Goal: Information Seeking & Learning: Learn about a topic

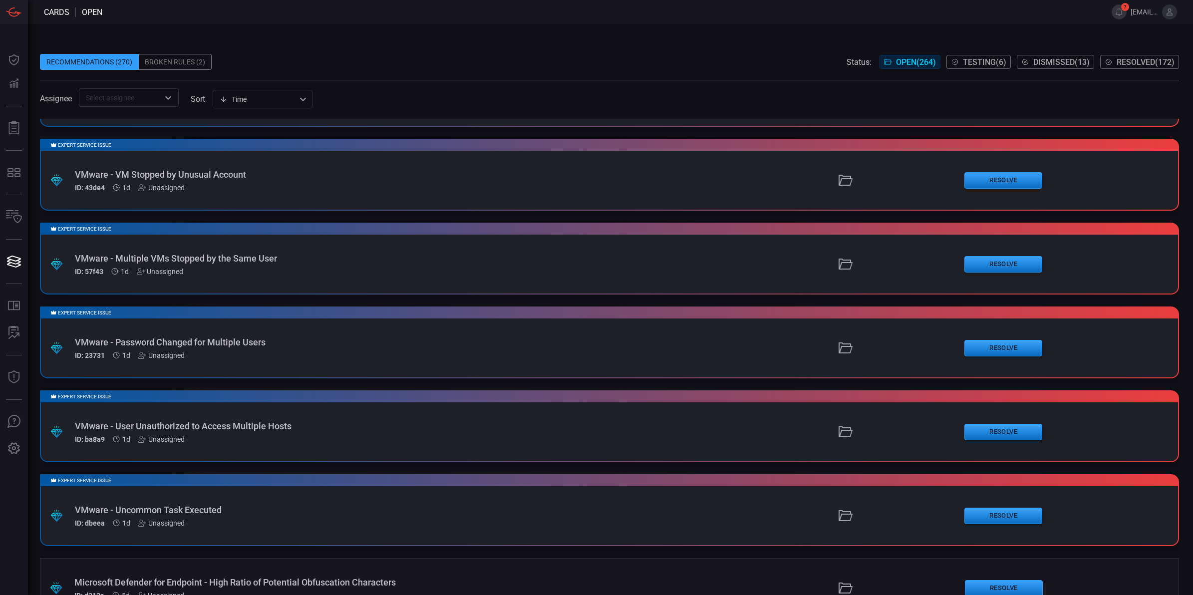
scroll to position [441, 0]
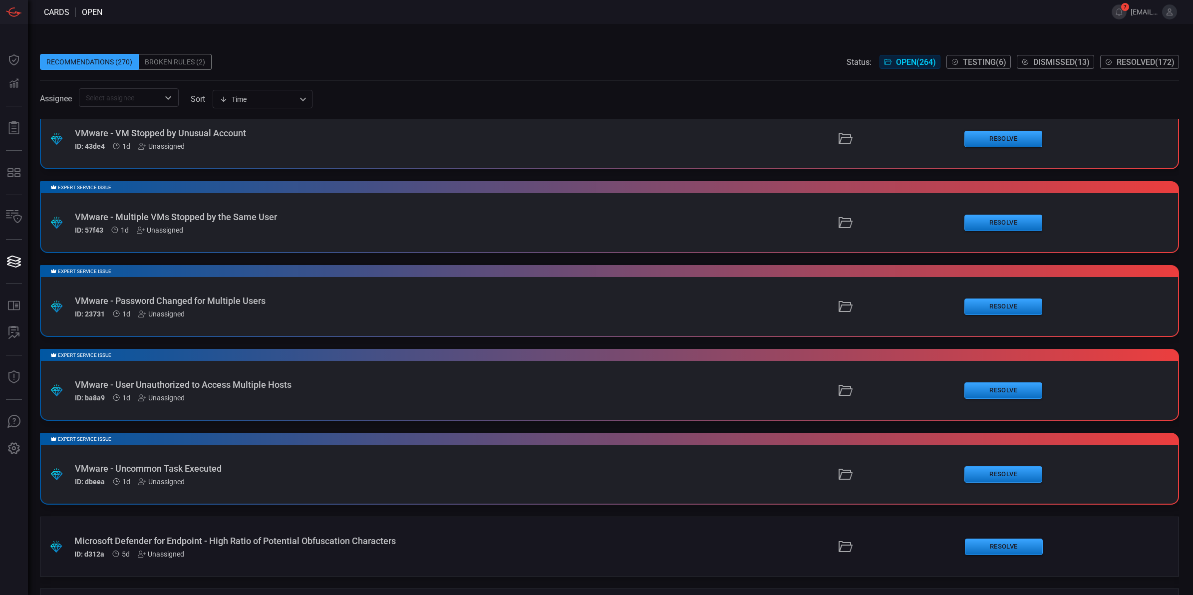
click at [313, 213] on div "VMware - Multiple VMs Stopped by the Same User" at bounding box center [292, 217] width 434 height 10
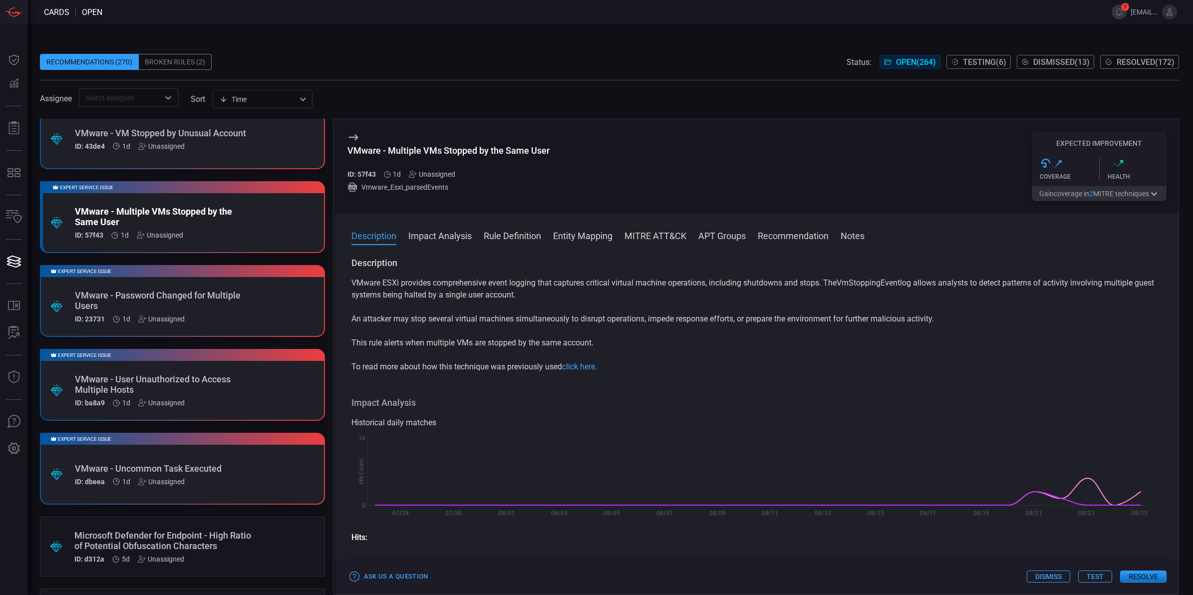
click at [495, 236] on button "Rule Definition" at bounding box center [512, 235] width 57 height 12
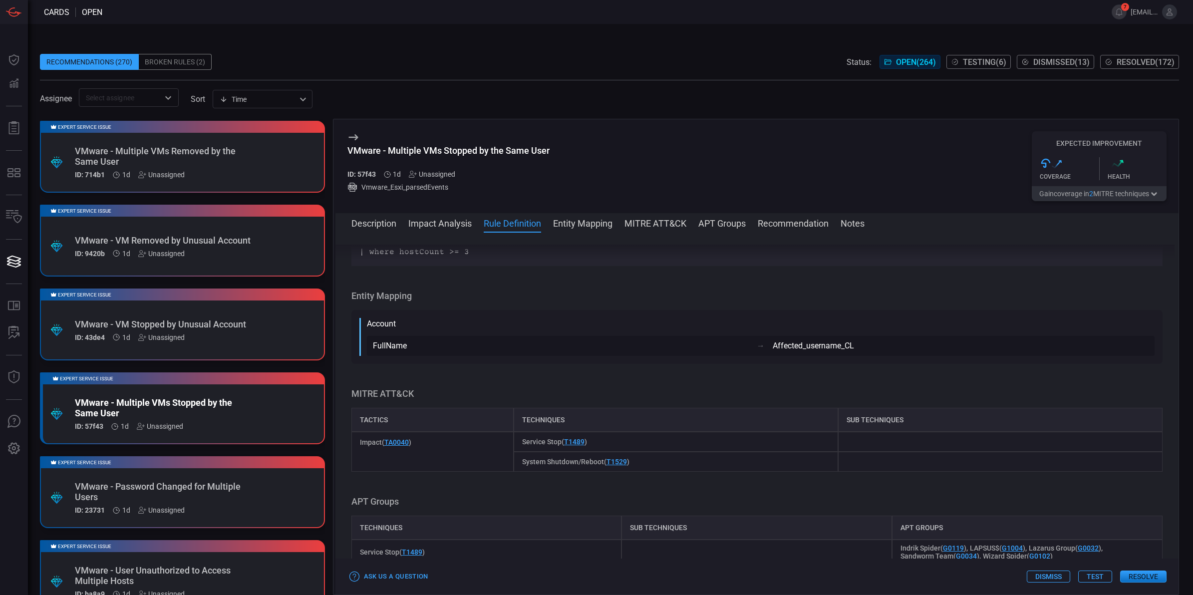
scroll to position [175, 0]
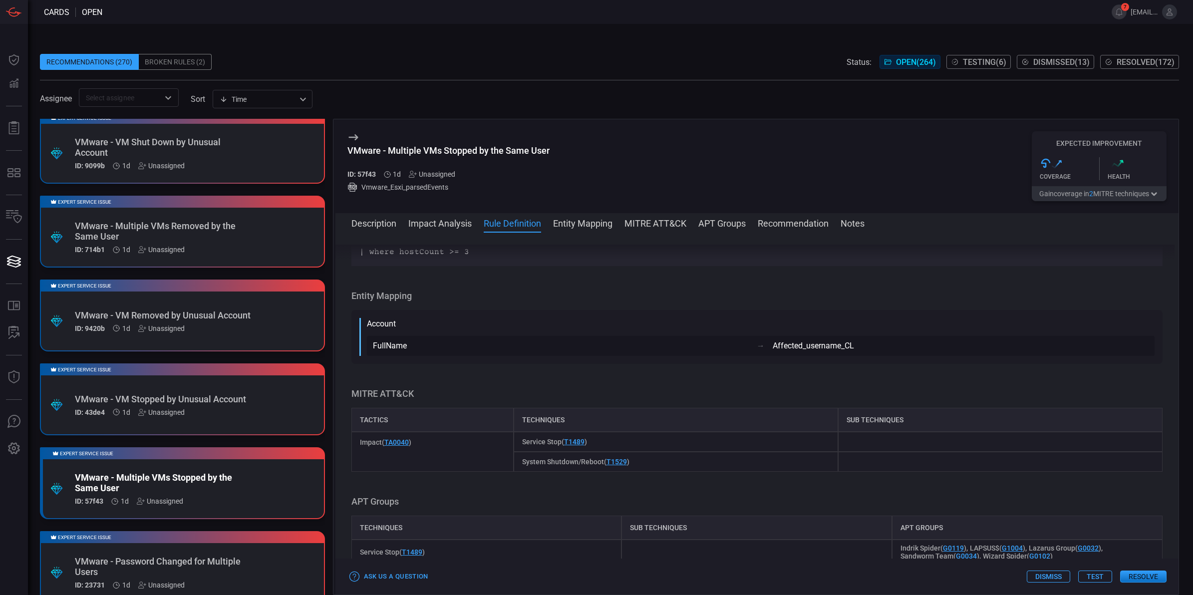
click at [256, 408] on div "Expert Service Issue .suggested_cards_icon{fill:url(#suggested_cards_icon);} VM…" at bounding box center [182, 399] width 285 height 72
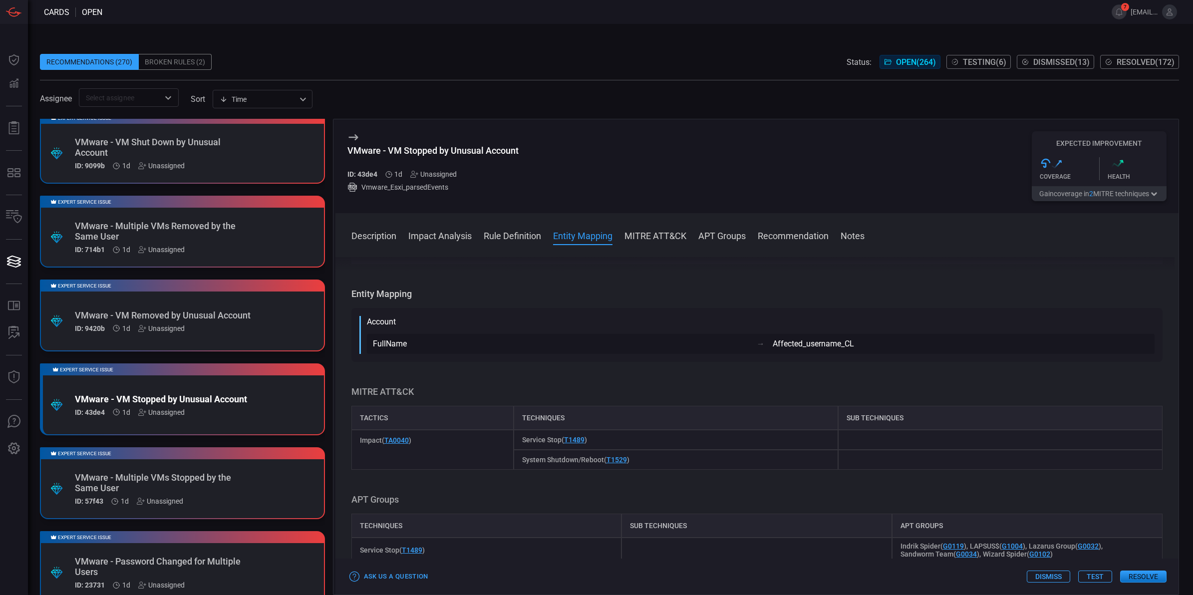
scroll to position [630, 0]
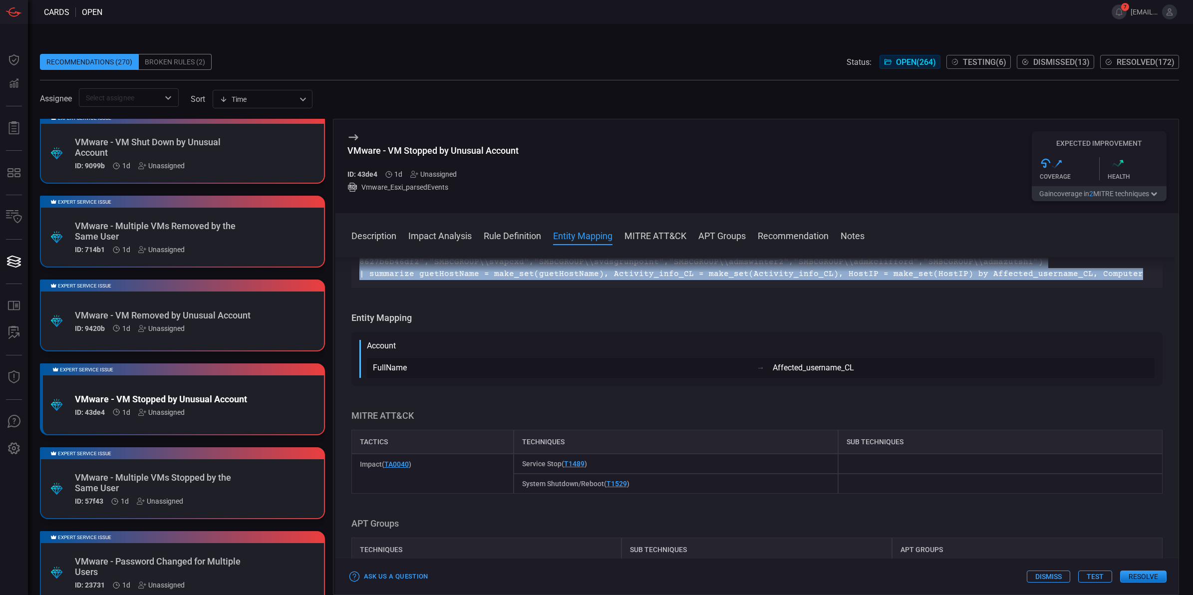
drag, startPoint x: 1113, startPoint y: 331, endPoint x: 361, endPoint y: 270, distance: 754.5
click at [361, 270] on div "Description VMware ESXi is a virtualization platform that supports robust event…" at bounding box center [756, 424] width 843 height 334
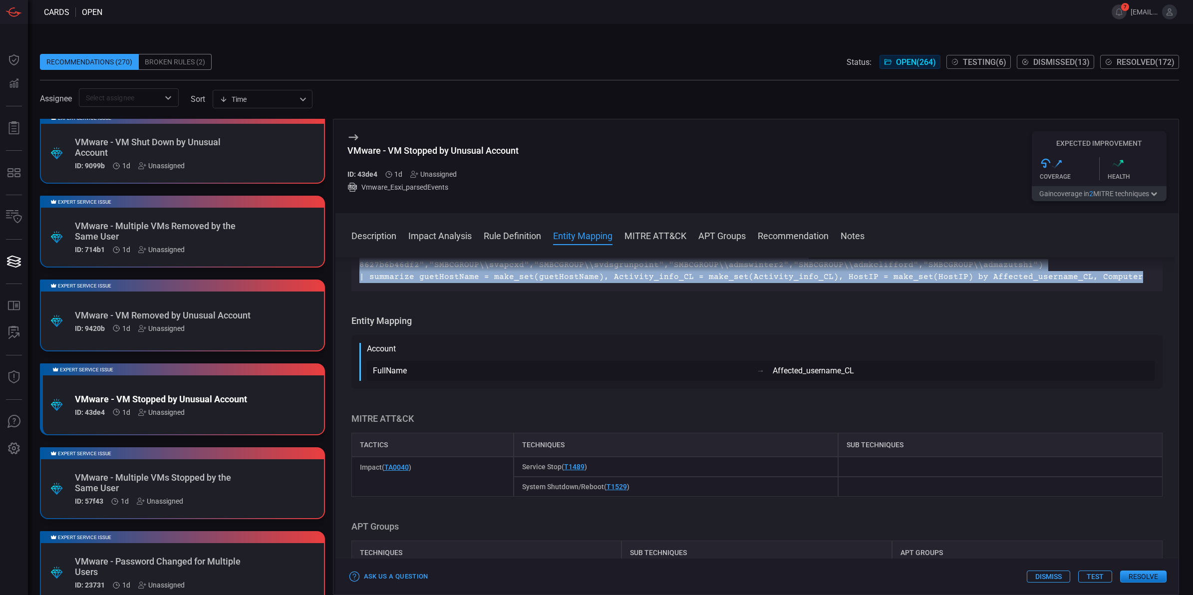
copy div "Description VMware ESXi is a virtualization platform that supports robust event…"
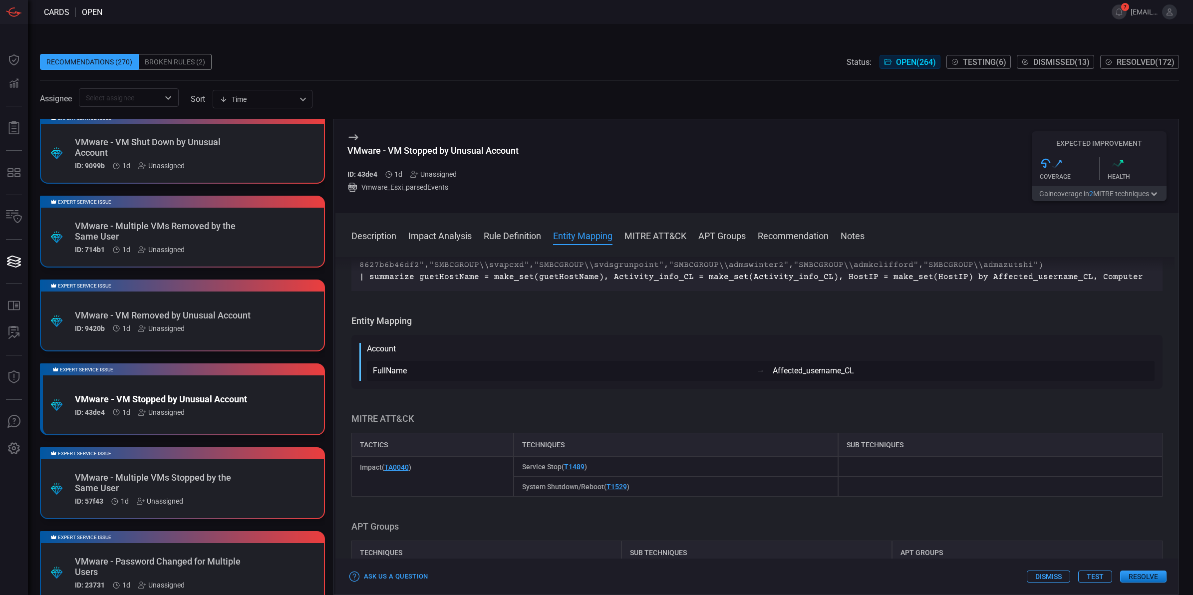
click at [1054, 355] on div "Description VMware ESXi is a virtualization platform that supports robust event…" at bounding box center [756, 424] width 843 height 334
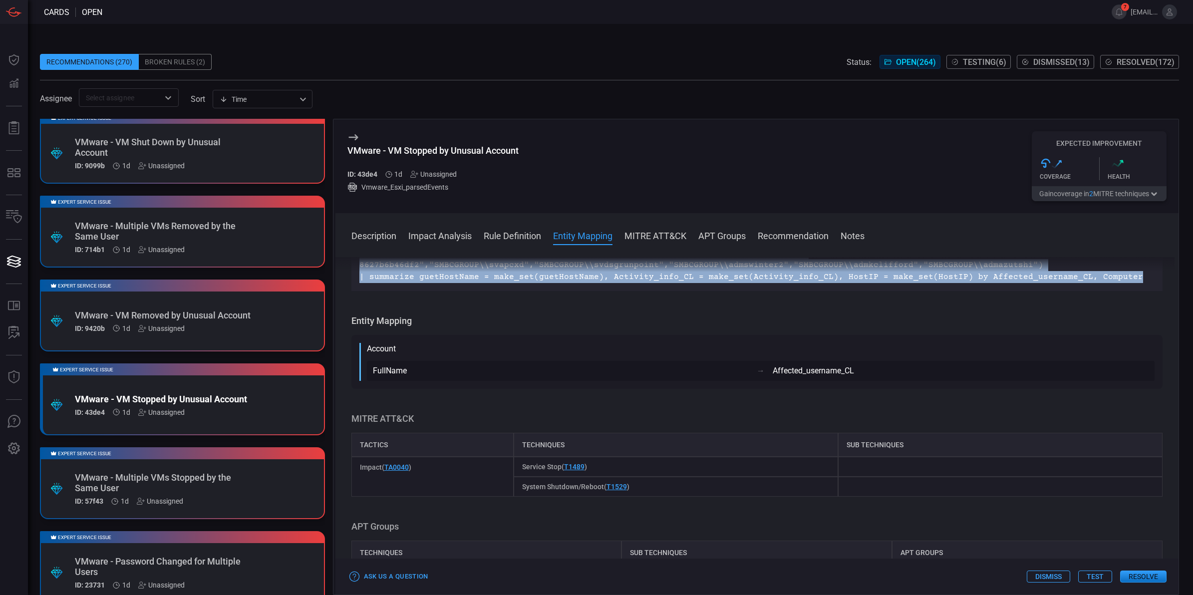
drag, startPoint x: 358, startPoint y: 278, endPoint x: 1111, endPoint y: 335, distance: 755.2
click at [1111, 283] on p "Vmware_Esxi_parsedEvents | where Activity_CL has "VmStoppingEvent" | parse Acti…" at bounding box center [756, 247] width 795 height 72
copy p "Vmware_Esxi_parsedEvents | where Activity_CL has "VmStoppingEvent" | parse Acti…"
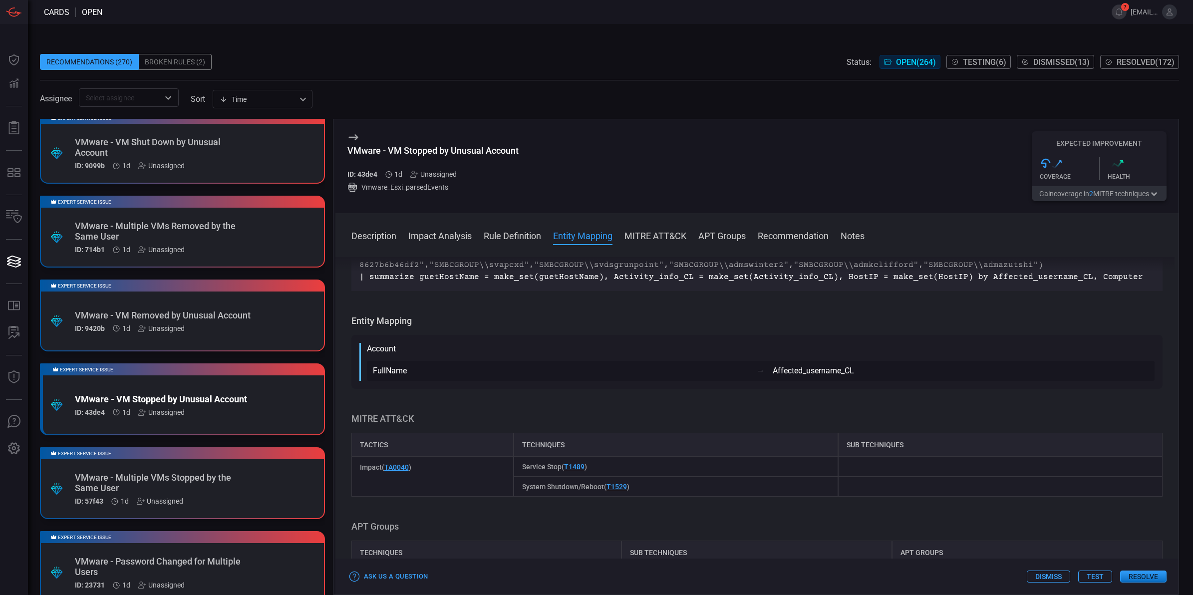
click at [228, 246] on div "ID: 714b1 1d Unassigned" at bounding box center [163, 250] width 177 height 8
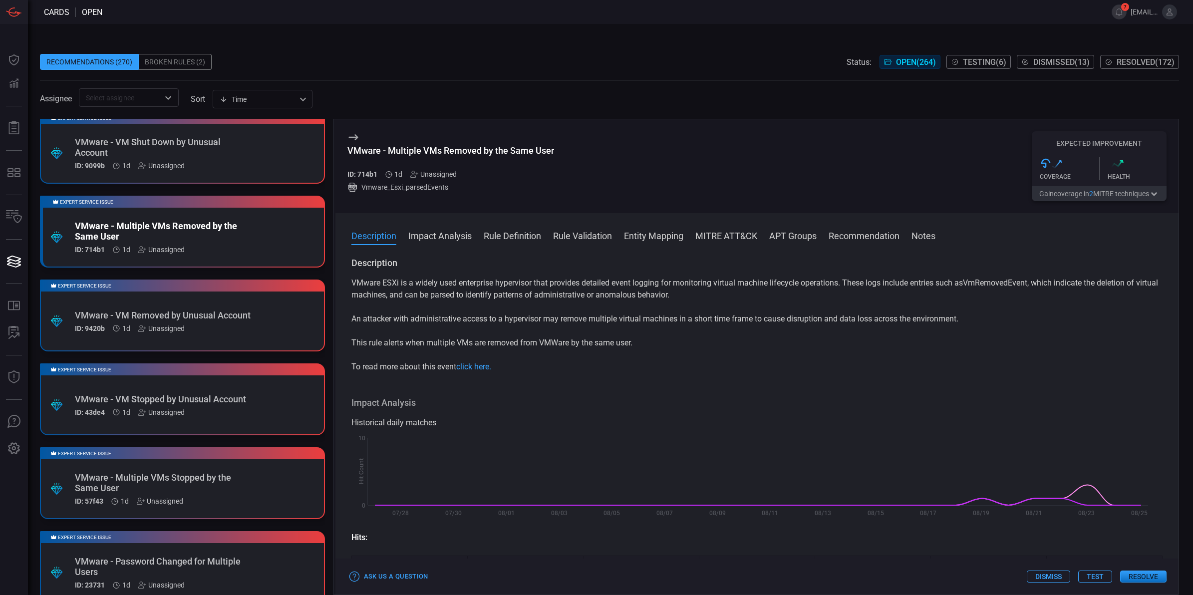
click at [450, 240] on button "Impact Analysis" at bounding box center [439, 235] width 63 height 12
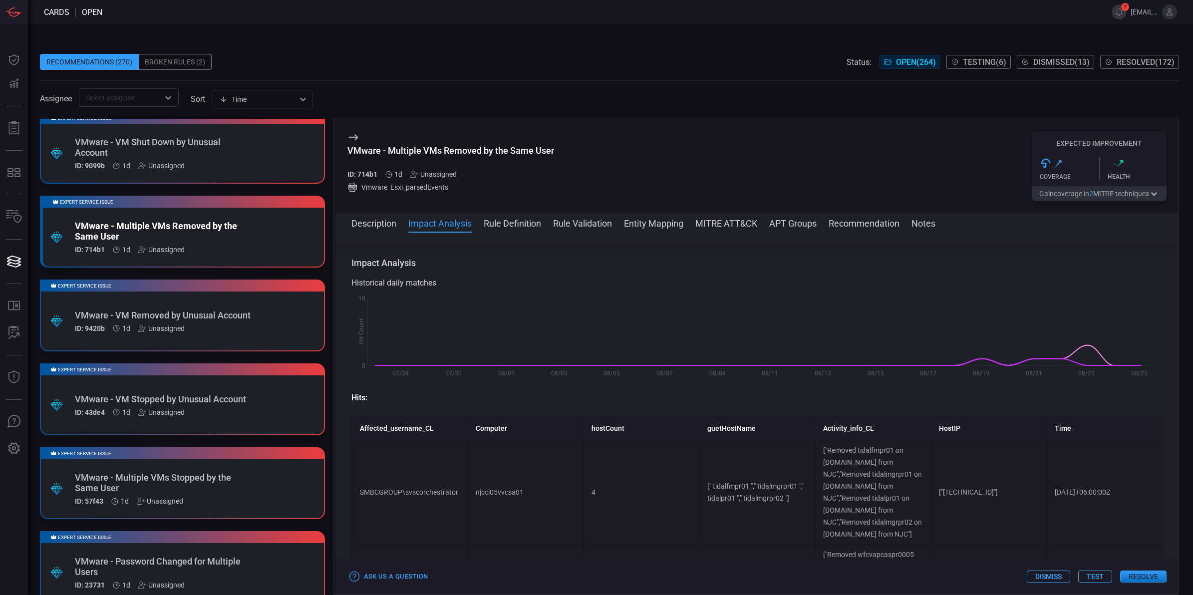
scroll to position [130, 0]
click at [508, 226] on button "Rule Definition" at bounding box center [512, 223] width 57 height 12
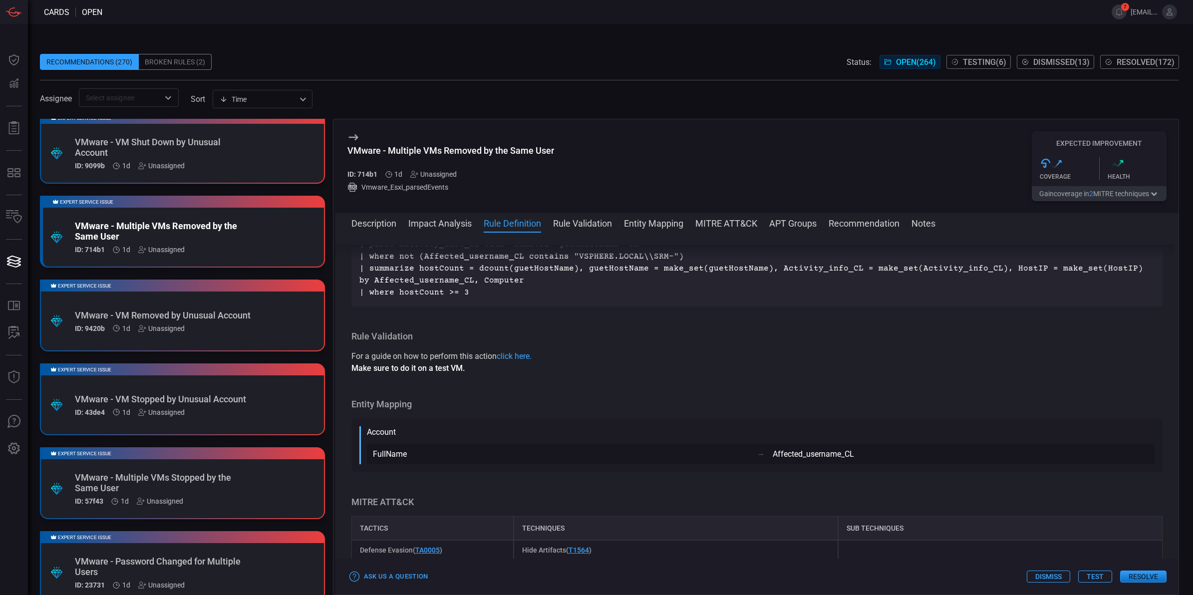
scroll to position [842, 0]
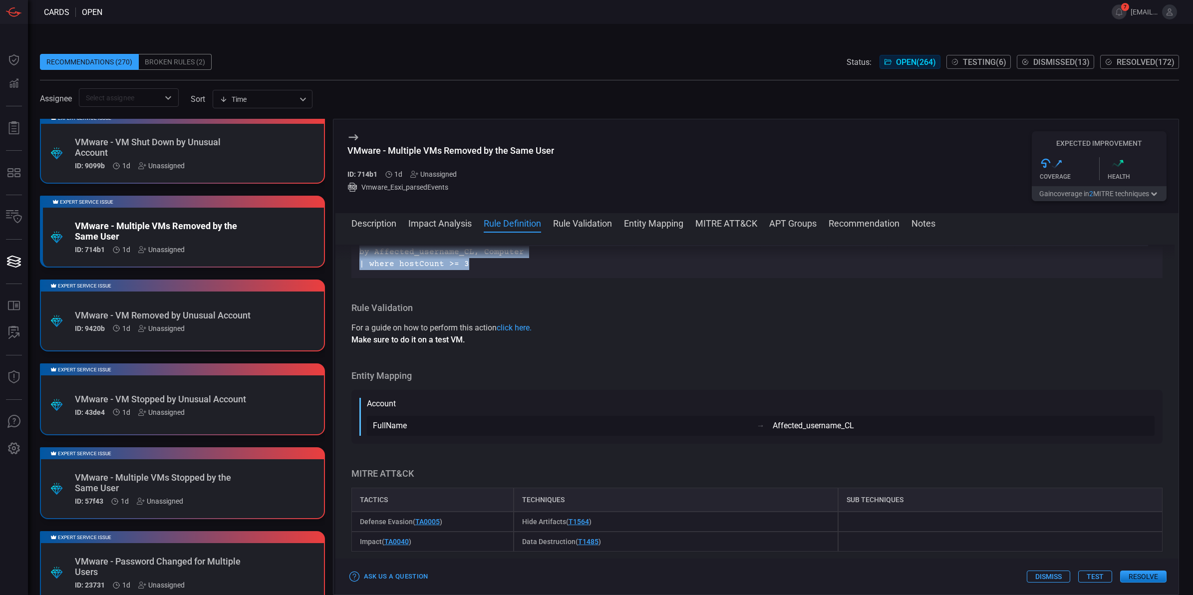
drag, startPoint x: 468, startPoint y: 357, endPoint x: 359, endPoint y: 287, distance: 129.3
click at [359, 270] on p "Vmware_Esxi_parsedEvents | where Activity_CL has "VmRemovedEvent" and isnotempt…" at bounding box center [756, 228] width 795 height 84
copy p "Vmware_Esxi_parsedEvents | where Activity_CL has "VmRemovedEvent" and isnotempt…"
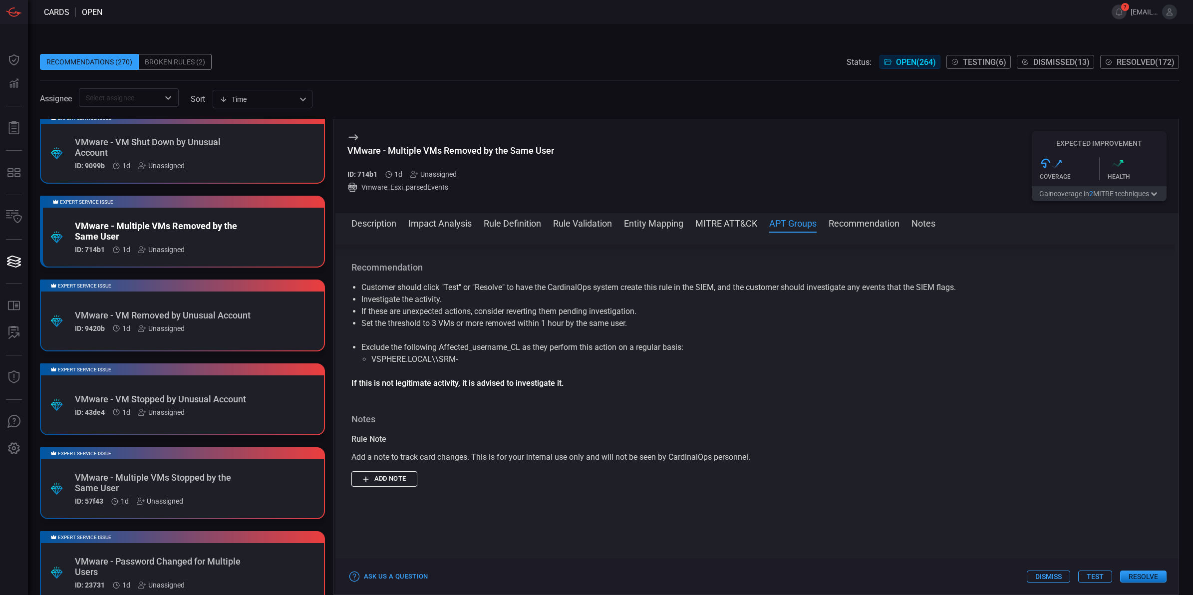
scroll to position [1253, 0]
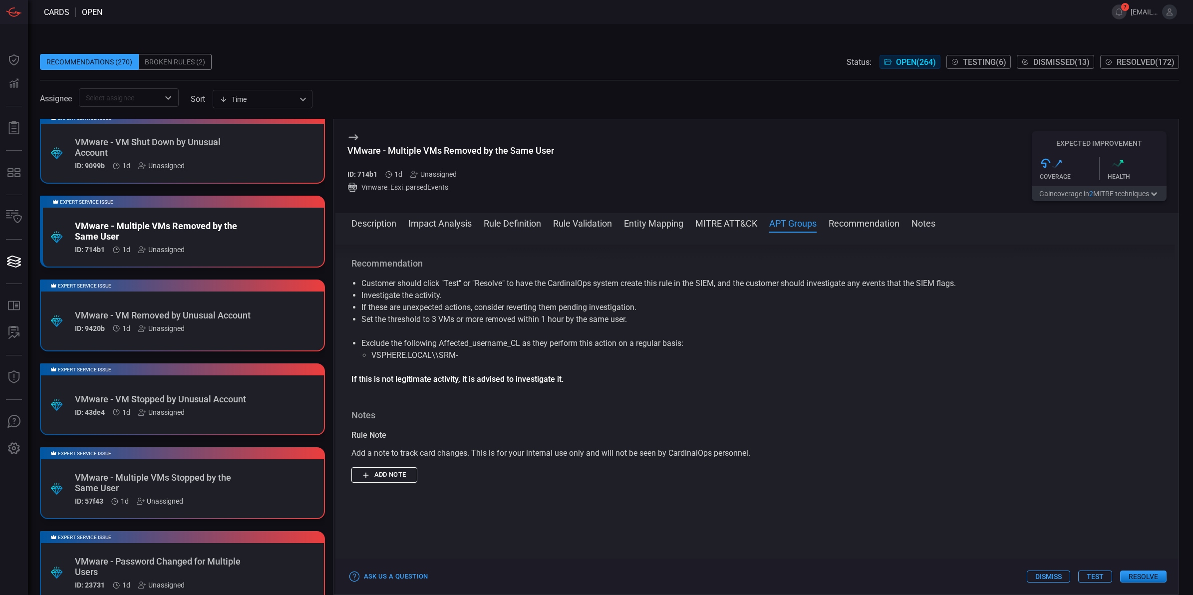
click at [469, 153] on div "VMware - Multiple VMs Removed by the Same User" at bounding box center [450, 150] width 207 height 10
click at [468, 154] on div "VMware - Multiple VMs Removed by the Same User" at bounding box center [450, 150] width 207 height 10
click at [468, 155] on div "VMware - Multiple VMs Removed by the Same User" at bounding box center [450, 150] width 207 height 10
drag, startPoint x: 552, startPoint y: 151, endPoint x: 347, endPoint y: 156, distance: 205.2
click at [347, 156] on div "VMware - Multiple VMs Removed by the Same User ID: 714b1 1d Unassigned Vmware_E…" at bounding box center [756, 166] width 843 height 94
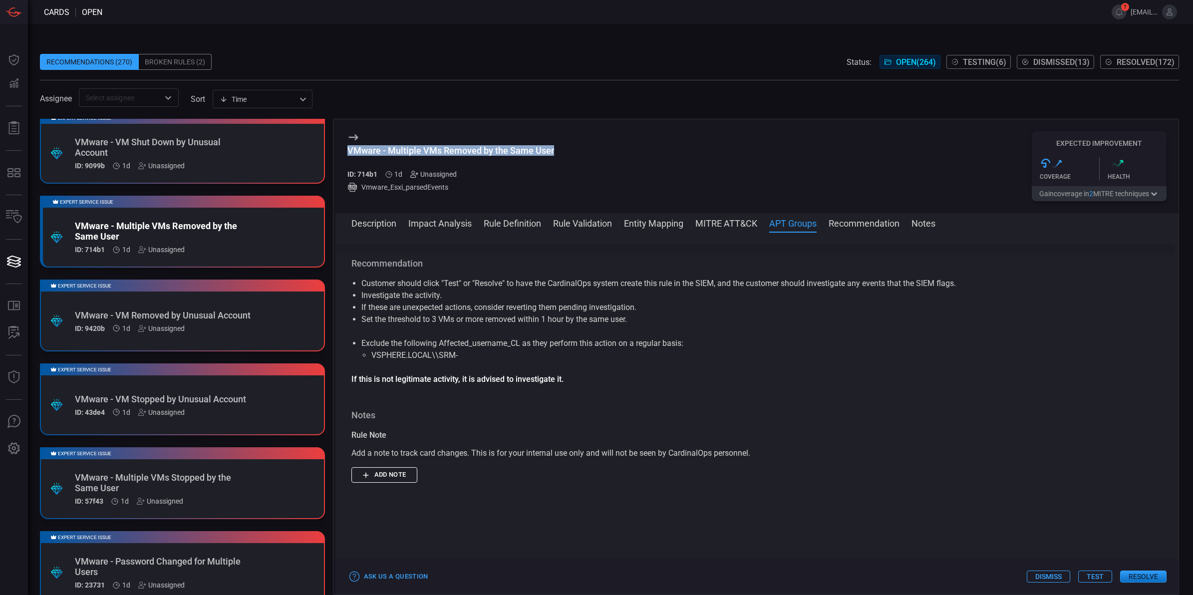
copy div "VMware - Multiple VMs Removed by the Same User"
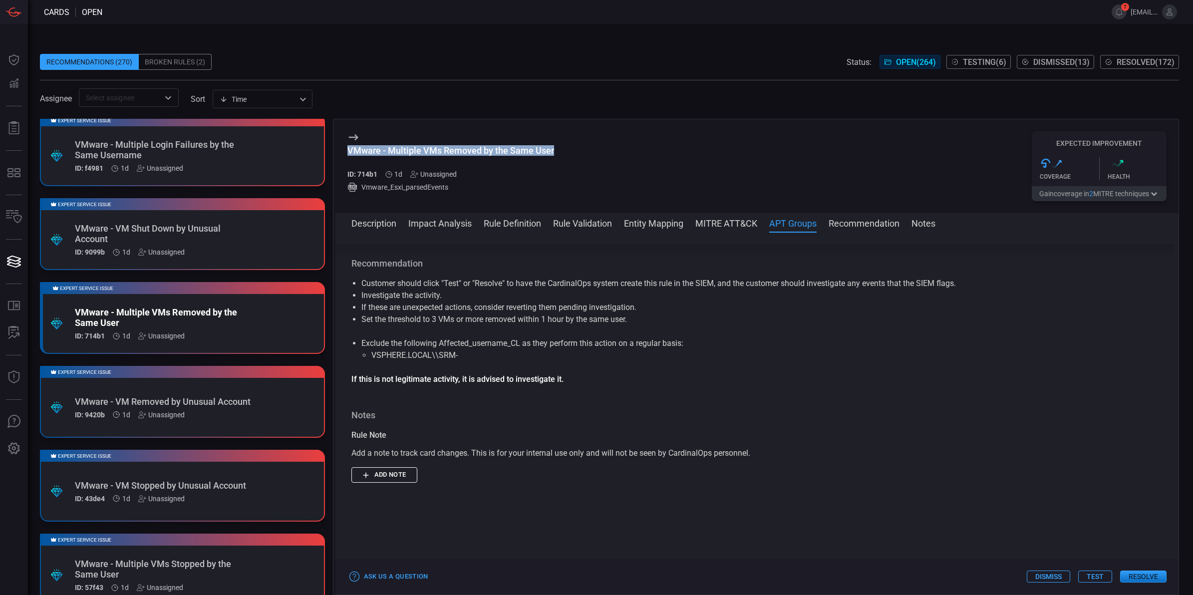
scroll to position [75, 0]
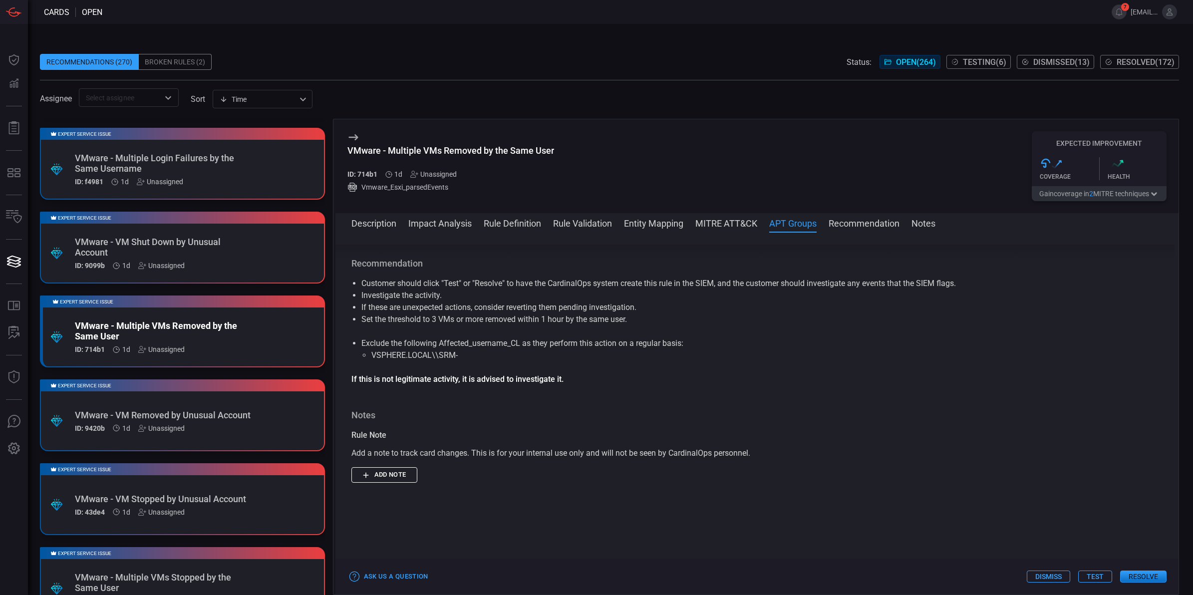
click at [178, 160] on div "VMware - Multiple Login Failures by the Same Username" at bounding box center [163, 163] width 177 height 21
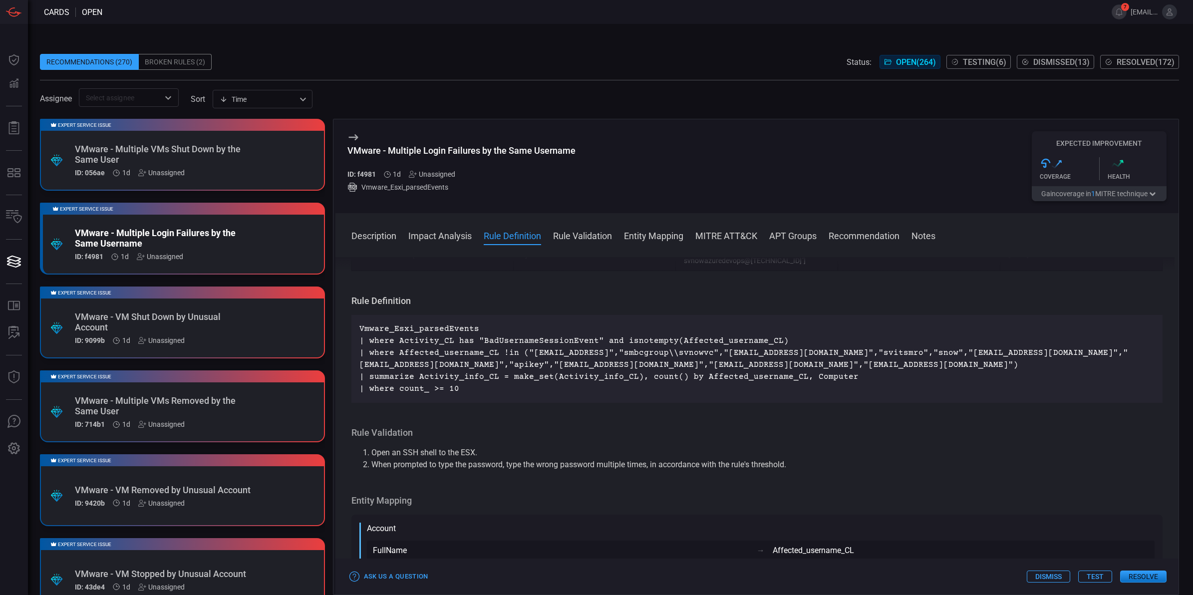
scroll to position [461, 0]
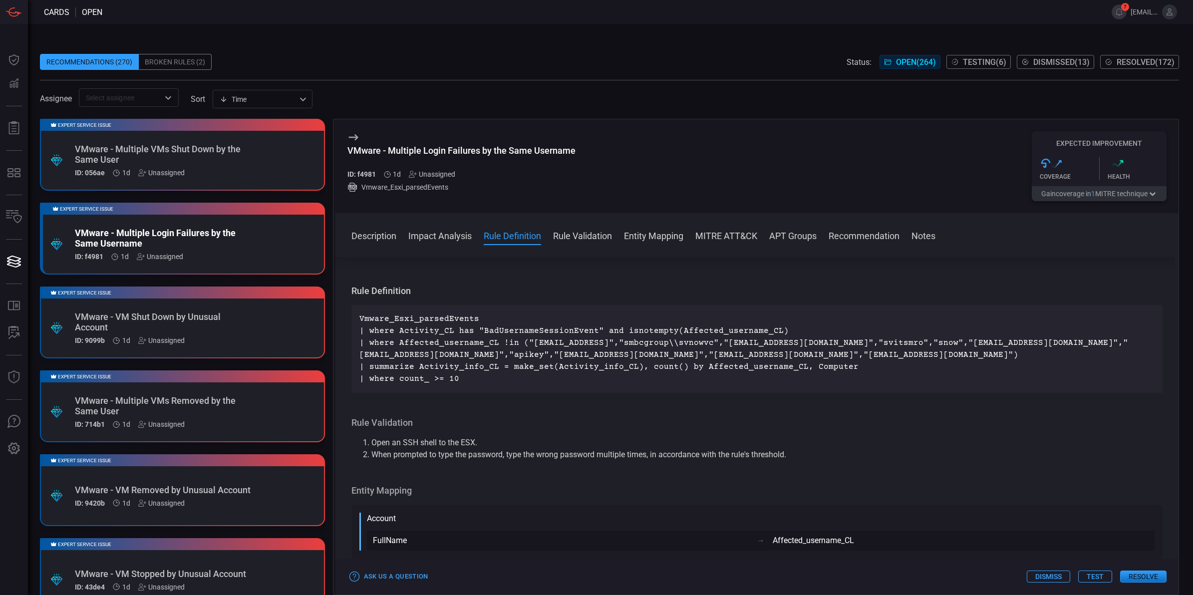
click at [275, 147] on div "Expert Service Issue .suggested_cards_icon{fill:url(#suggested_cards_icon);} VM…" at bounding box center [182, 155] width 285 height 72
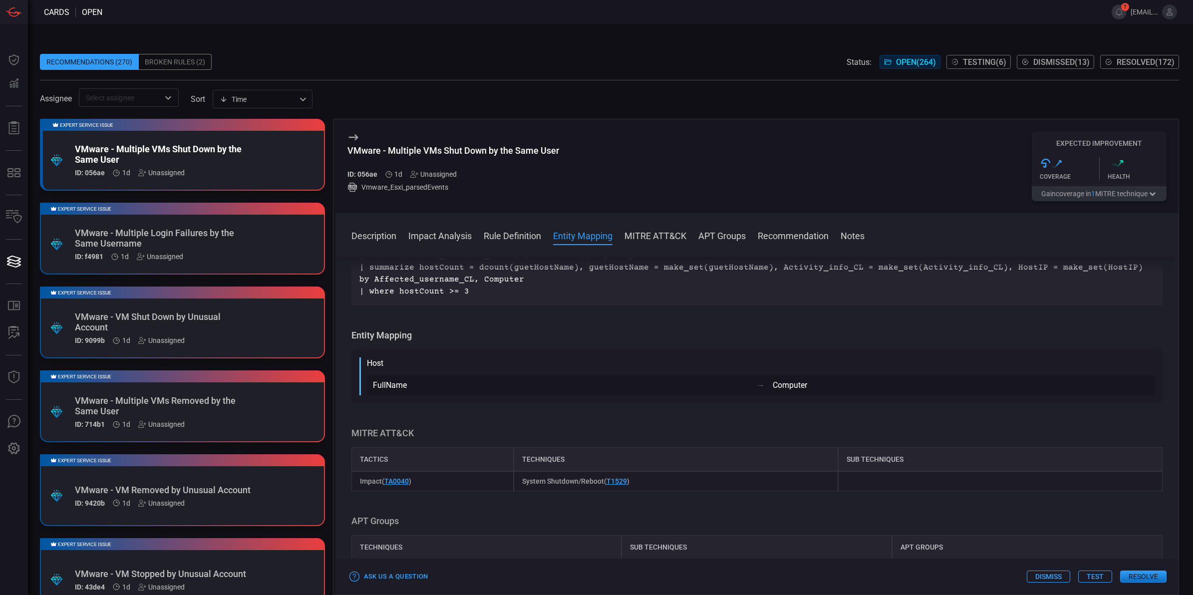
scroll to position [843, 0]
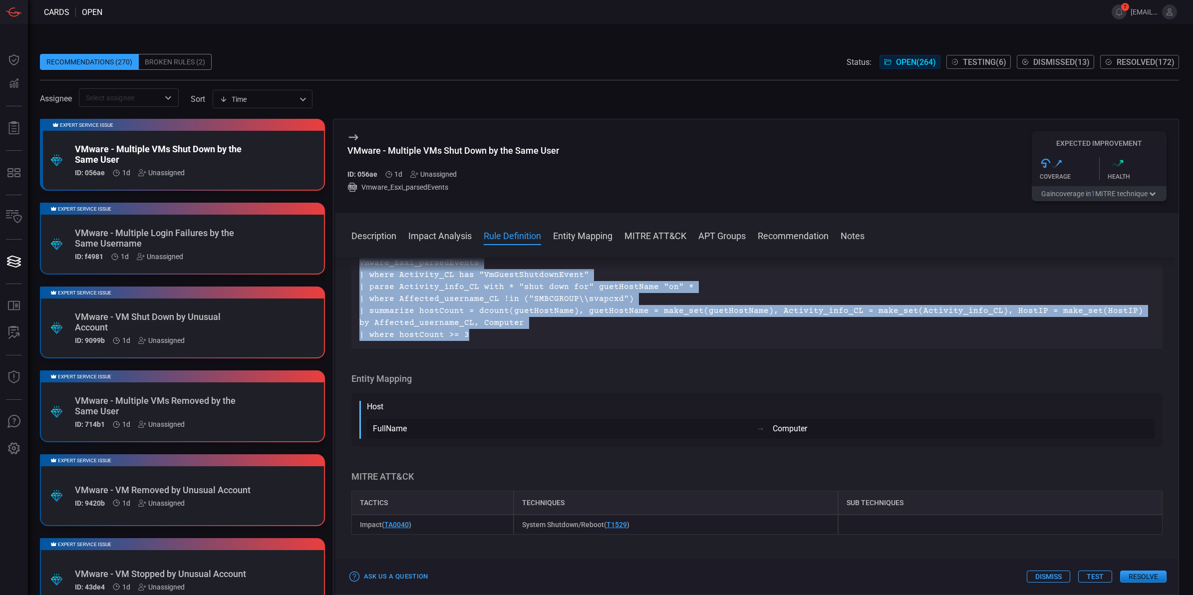
drag, startPoint x: 479, startPoint y: 382, endPoint x: 357, endPoint y: 308, distance: 142.4
click at [357, 308] on div "Vmware_Esxi_parsedEvents | where Activity_CL has "VmGuestShutdownEvent" | parse…" at bounding box center [756, 299] width 811 height 100
copy p "Vmware_Esxi_parsedEvents | where Activity_CL has "VmGuestShutdownEvent" | parse…"
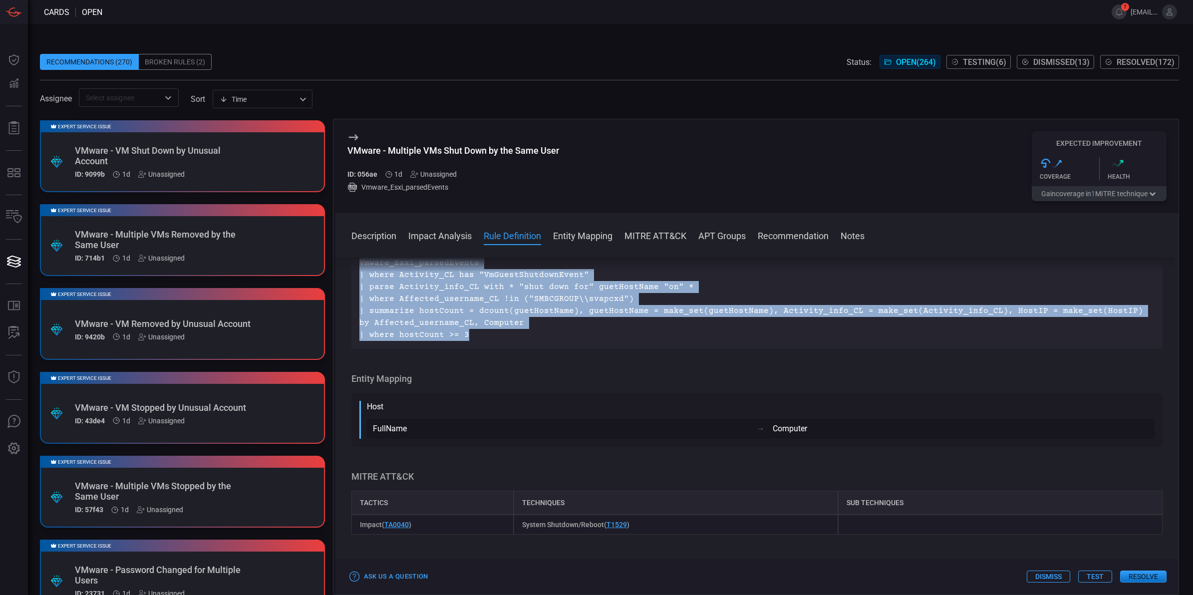
scroll to position [282, 0]
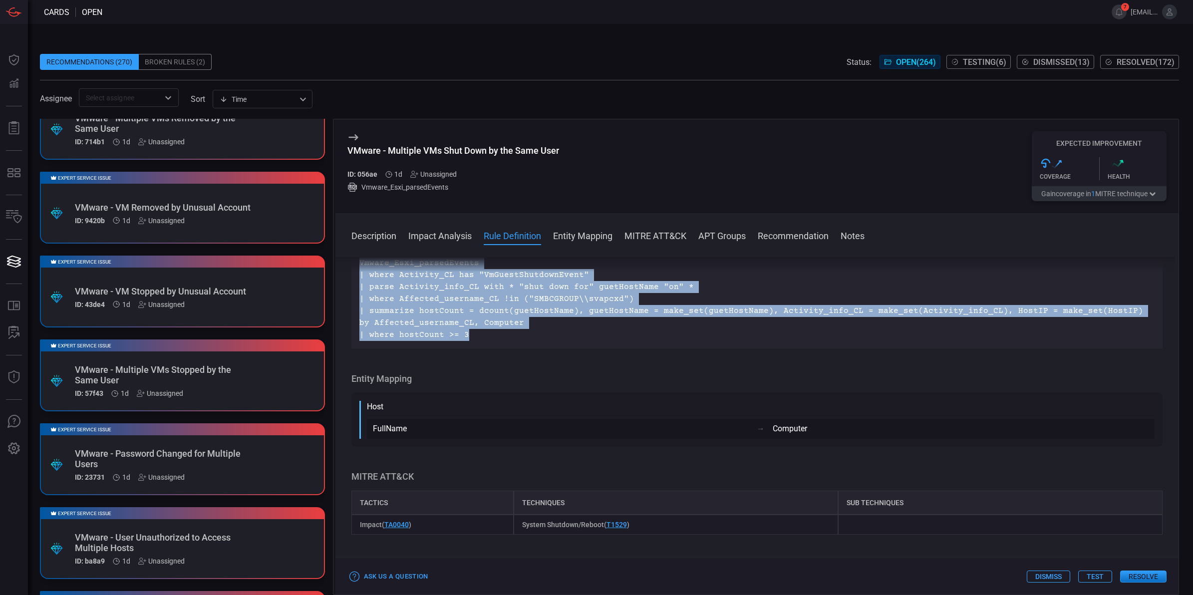
click at [392, 236] on button "Description" at bounding box center [373, 235] width 45 height 12
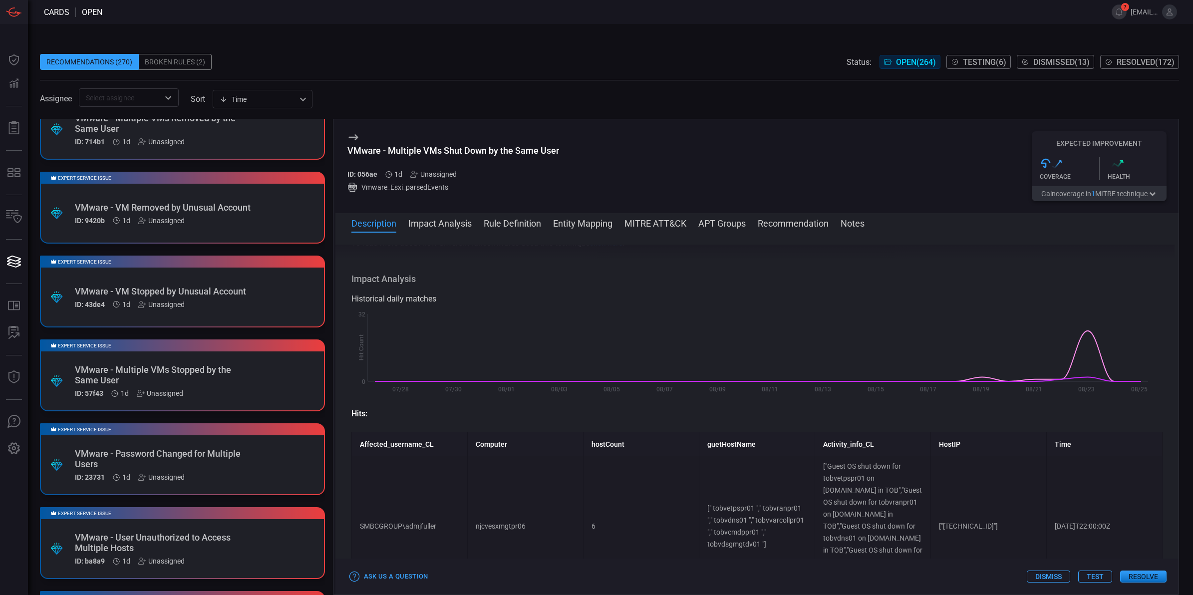
scroll to position [0, 0]
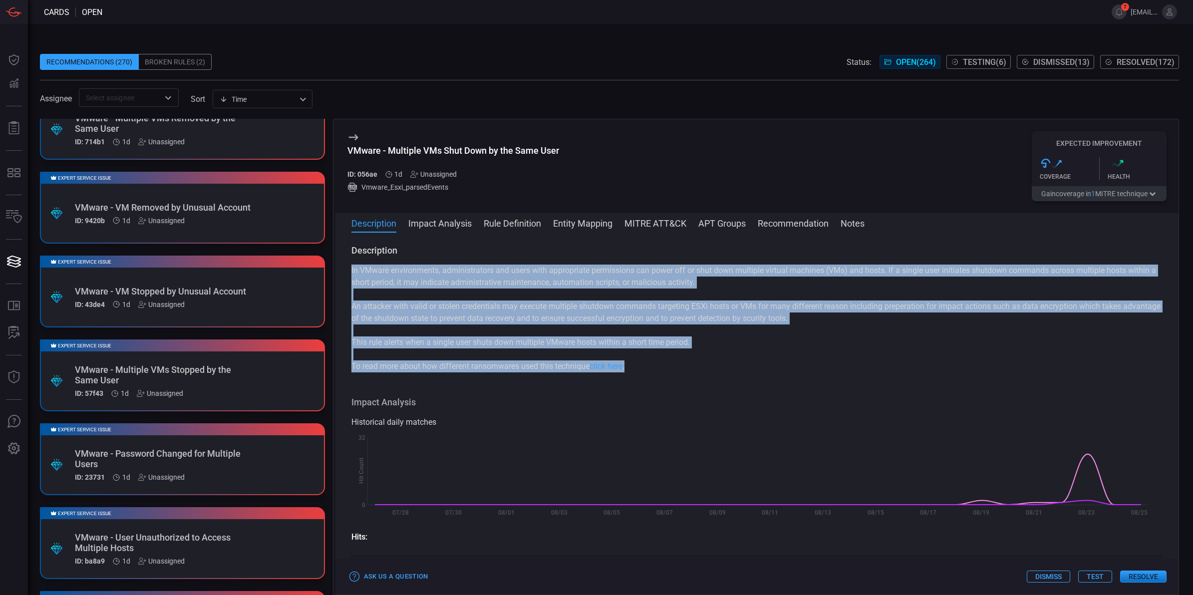
drag, startPoint x: 646, startPoint y: 363, endPoint x: 350, endPoint y: 270, distance: 310.6
click at [350, 270] on div "Description In VMware environments, administrators and users with appropriate p…" at bounding box center [756, 412] width 843 height 334
copy div "In VMware environments, administrators and users with appropriate permissions c…"
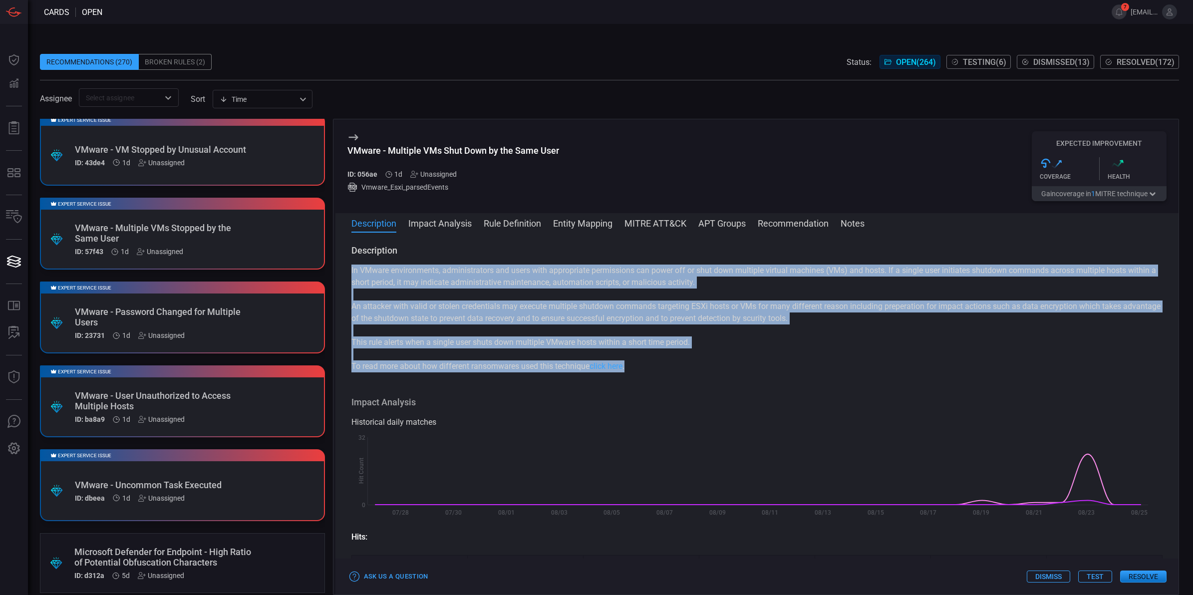
scroll to position [449, 0]
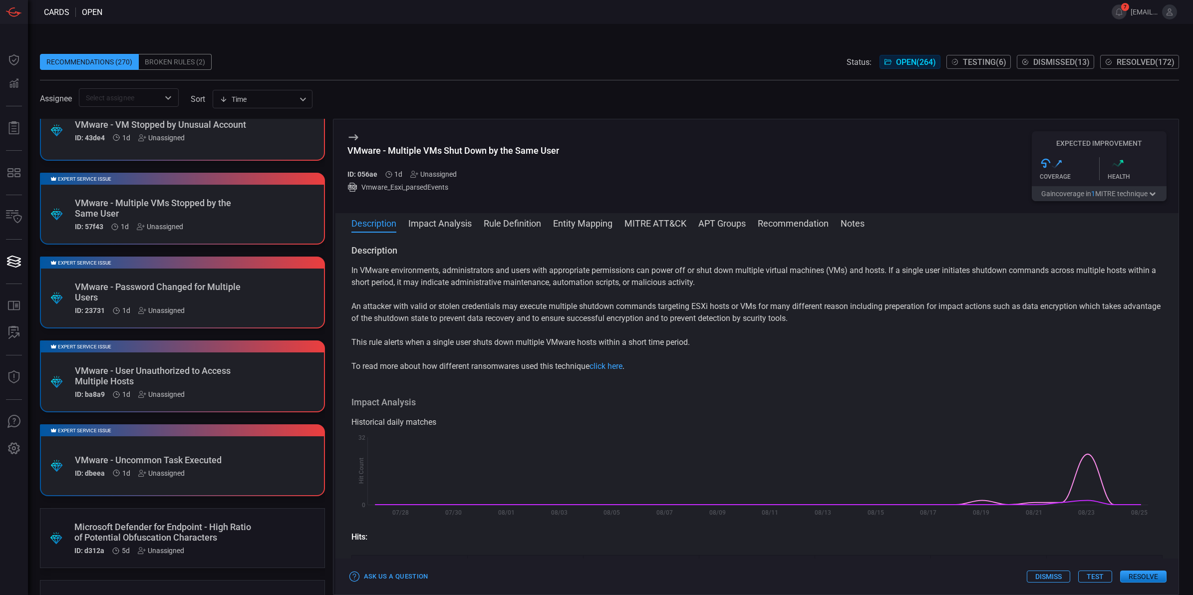
click at [250, 208] on div "Expert Service Issue .suggested_cards_icon{fill:url(#suggested_cards_icon);} VM…" at bounding box center [182, 209] width 285 height 72
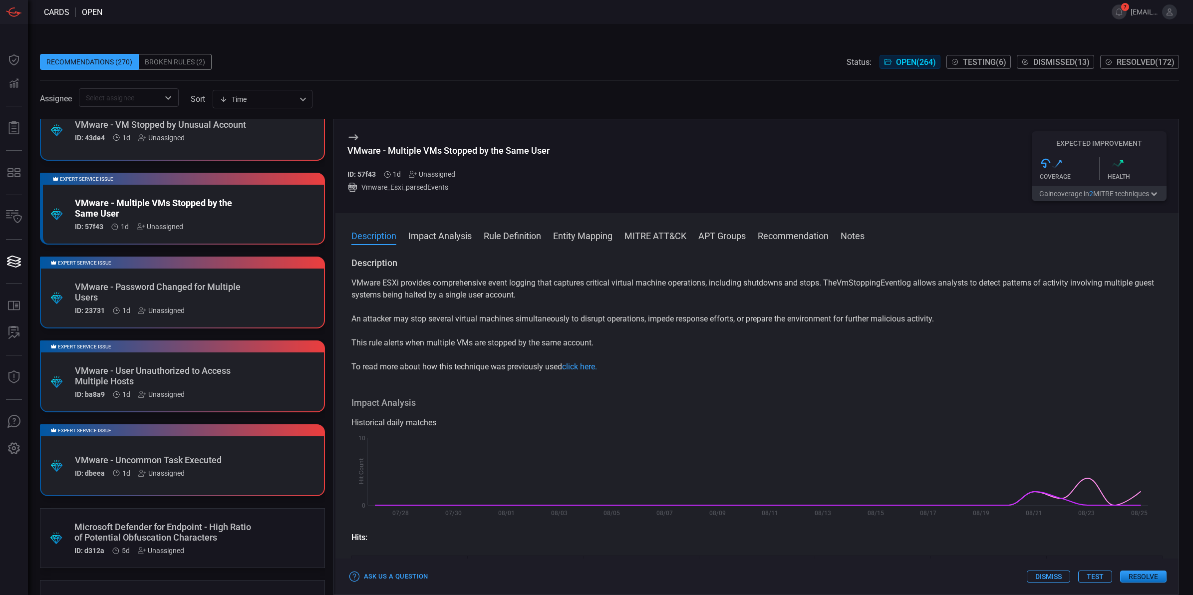
click at [517, 237] on button "Rule Definition" at bounding box center [512, 235] width 57 height 12
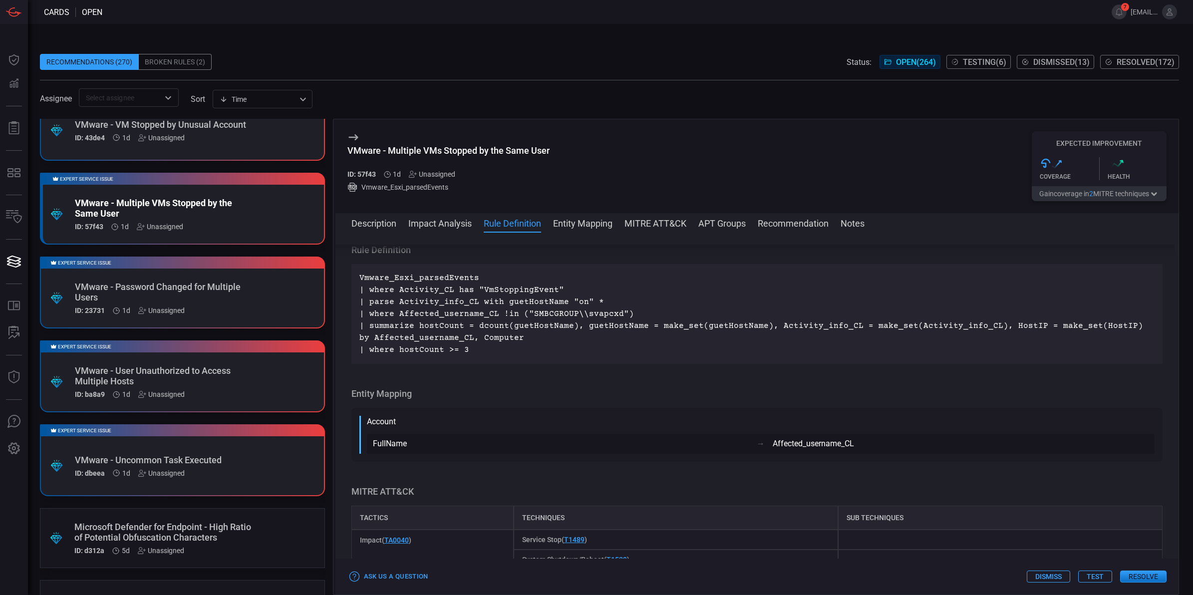
scroll to position [842, 0]
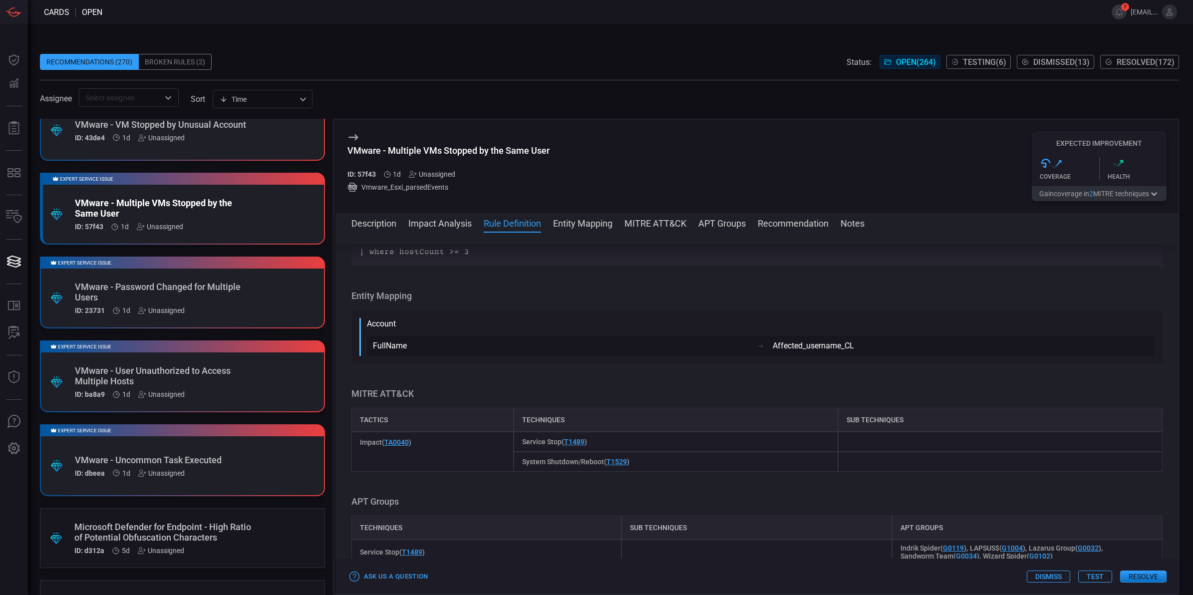
drag, startPoint x: 599, startPoint y: 320, endPoint x: 358, endPoint y: 290, distance: 243.3
click at [358, 266] on div "Vmware_Esxi_parsedEvents | where Activity_CL has "VmStoppingEvent" | parse Acti…" at bounding box center [756, 216] width 811 height 100
copy p "Vmware_Esxi_parsedEvents | where Activity_CL has "VmStoppingEvent" | parse Acti…"
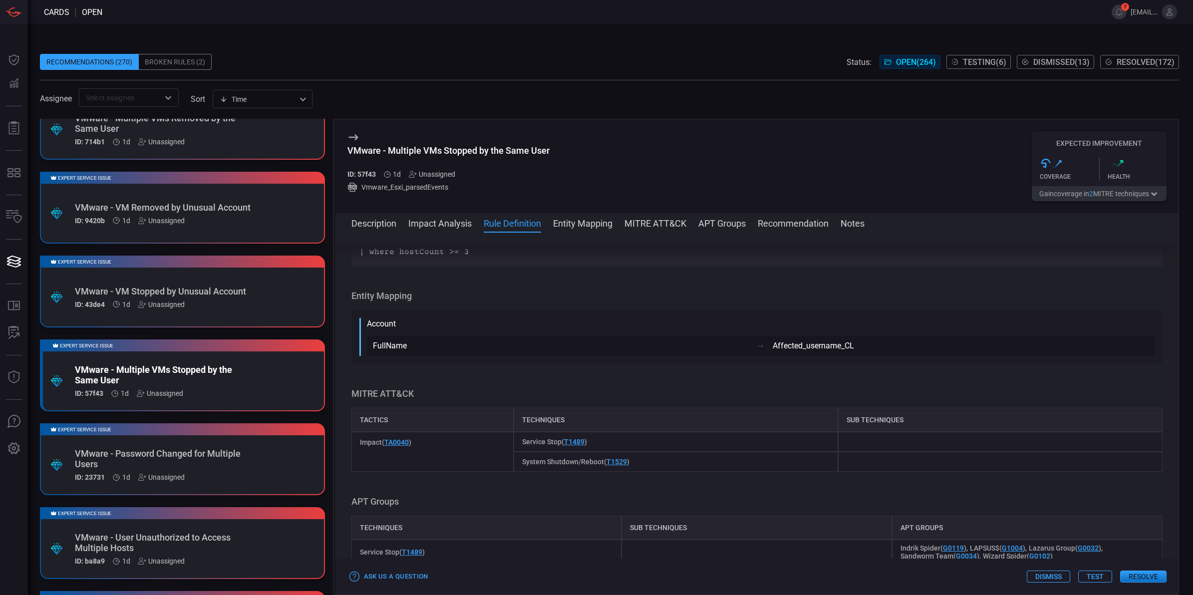
scroll to position [191, 0]
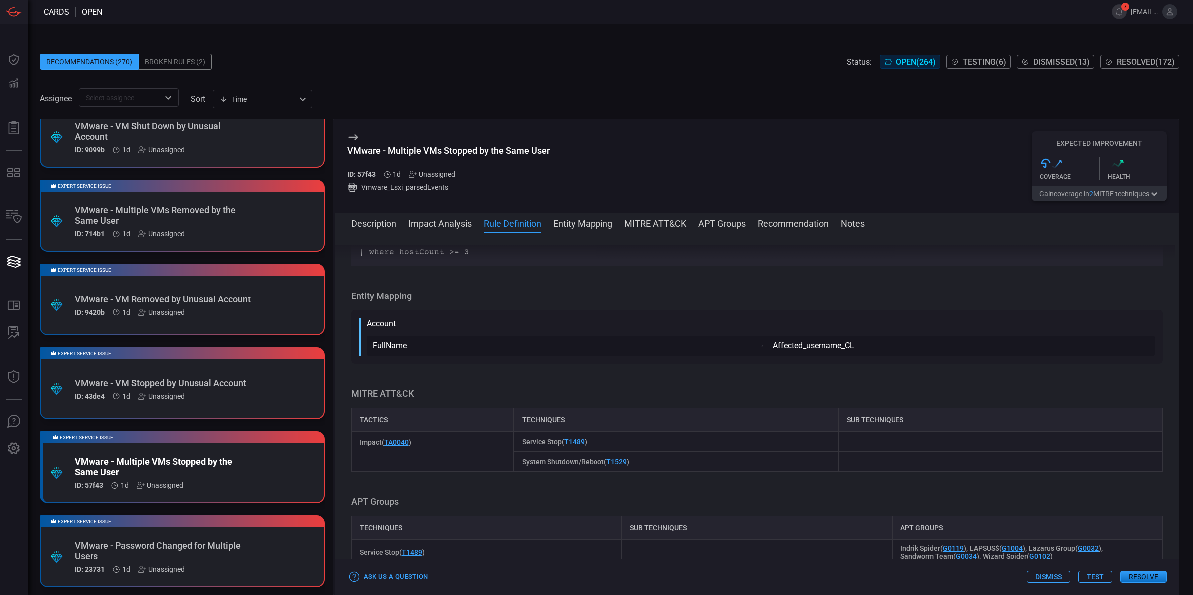
click at [228, 206] on div "VMware - Multiple VMs Removed by the Same User" at bounding box center [163, 215] width 177 height 21
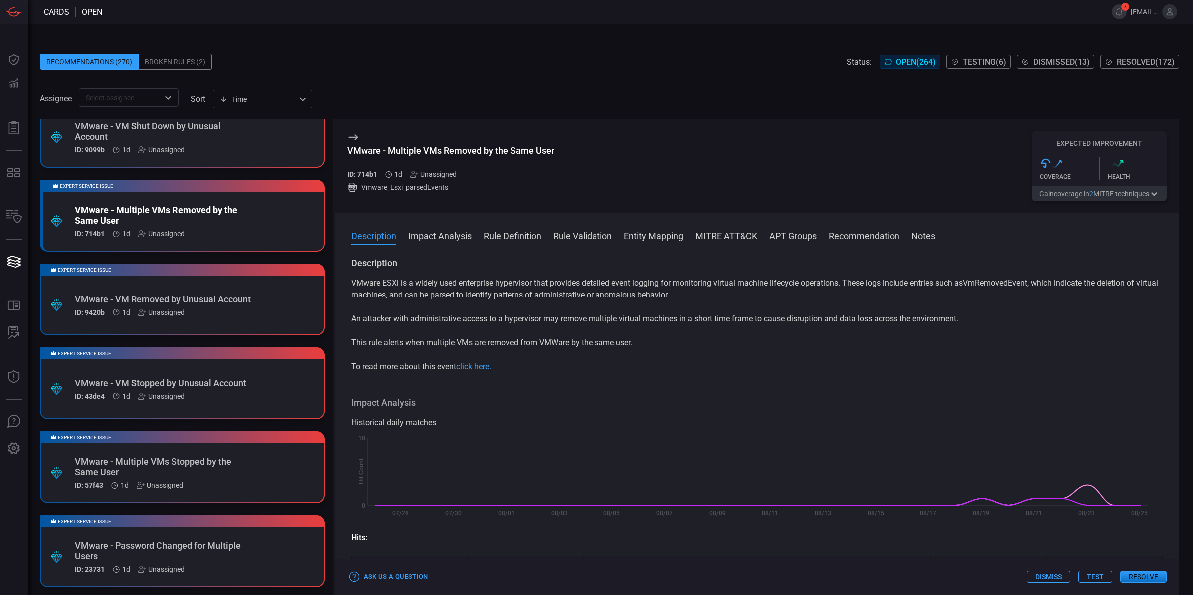
click at [495, 233] on button "Rule Definition" at bounding box center [512, 235] width 57 height 12
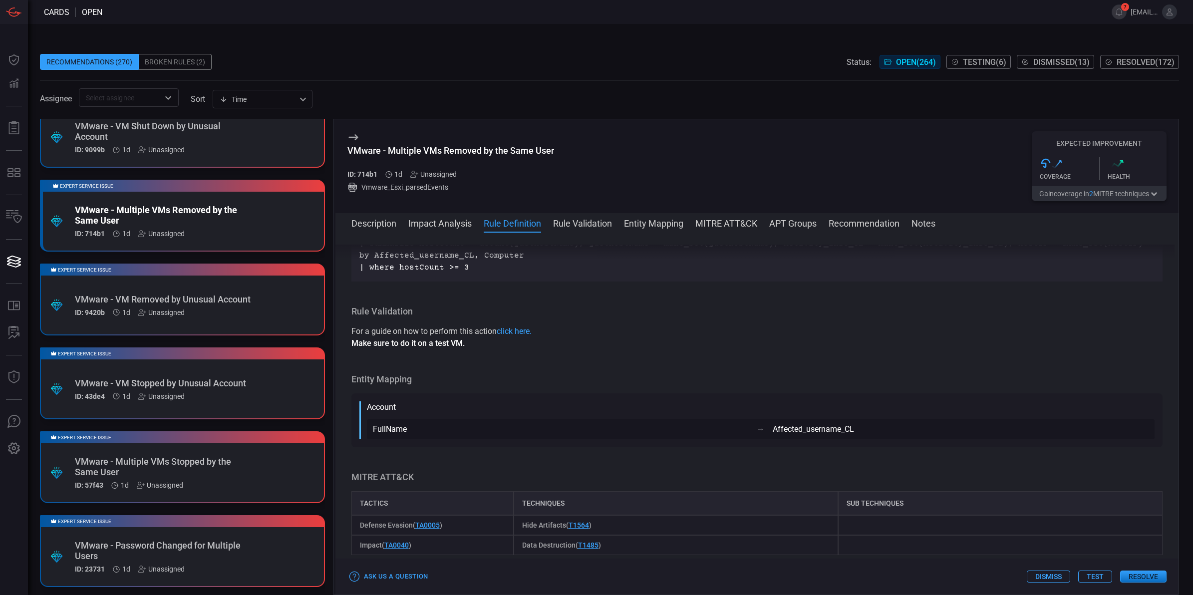
scroll to position [842, 0]
drag, startPoint x: 674, startPoint y: 322, endPoint x: 360, endPoint y: 288, distance: 316.2
click at [360, 270] on p "Vmware_Esxi_parsedEvents | where Activity_CL has "VmRemovedEvent" and isnotempt…" at bounding box center [756, 228] width 795 height 84
copy p "Vmware_Esxi_parsedEvents | where Activity_CL has "VmRemovedEvent" and isnotempt…"
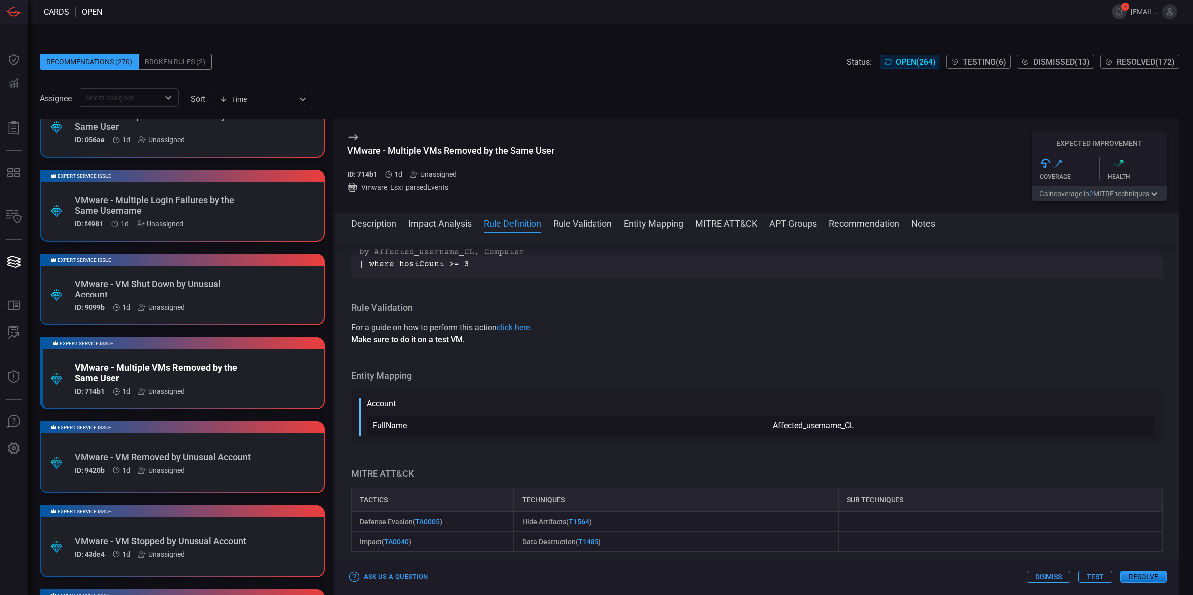
scroll to position [0, 0]
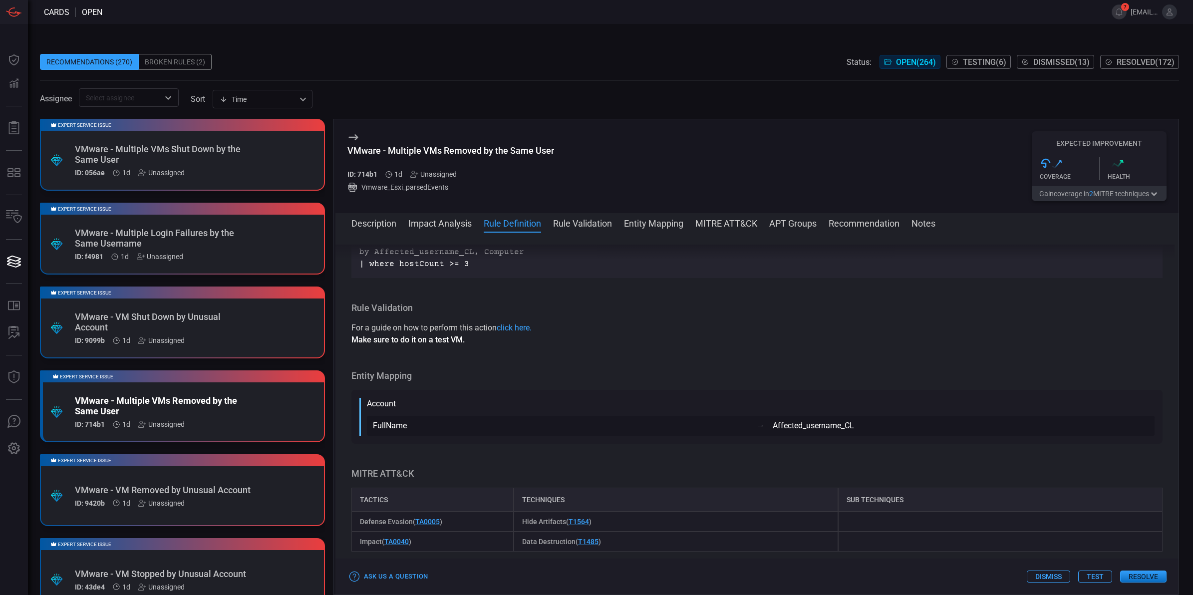
click at [243, 157] on div "VMware - Multiple VMs Shut Down by the Same User" at bounding box center [163, 154] width 177 height 21
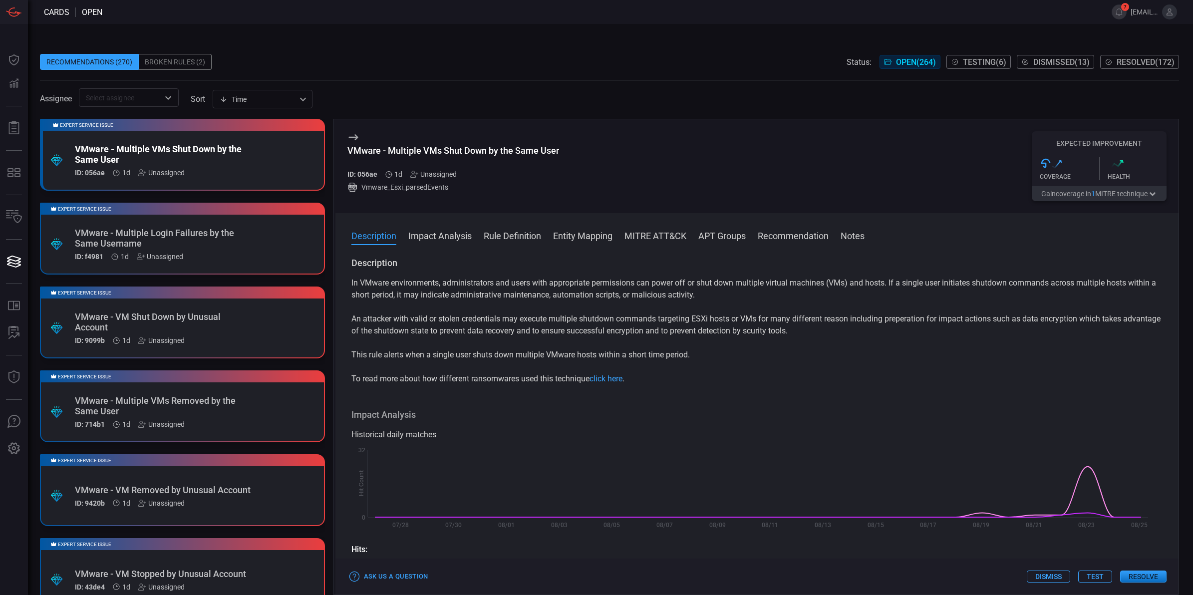
click at [515, 240] on button "Rule Definition" at bounding box center [512, 235] width 57 height 12
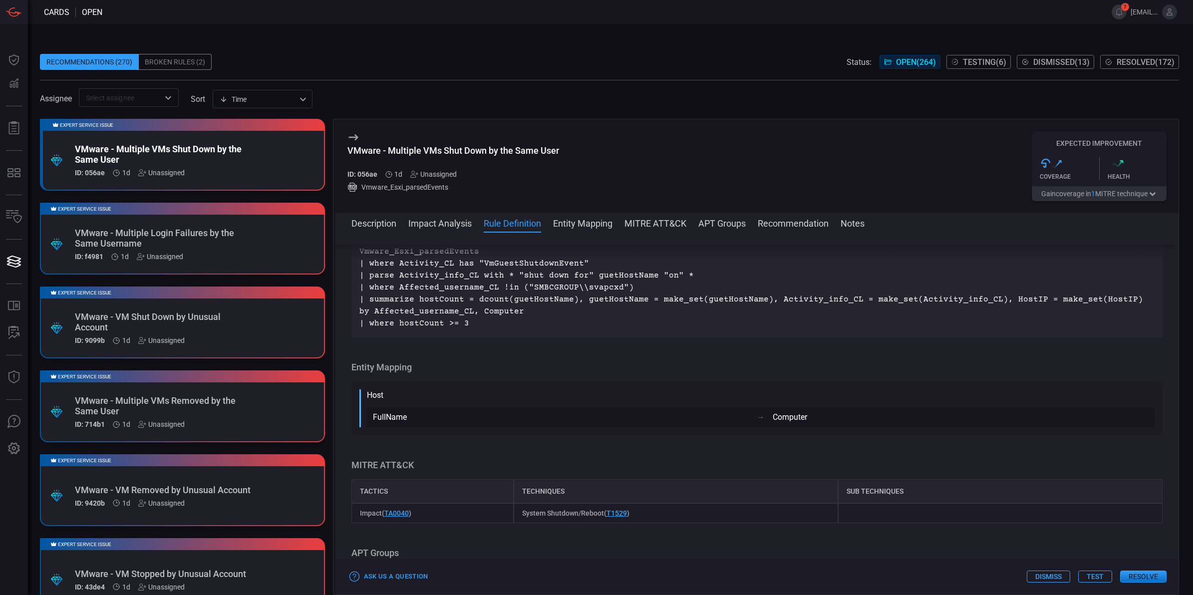
scroll to position [854, 0]
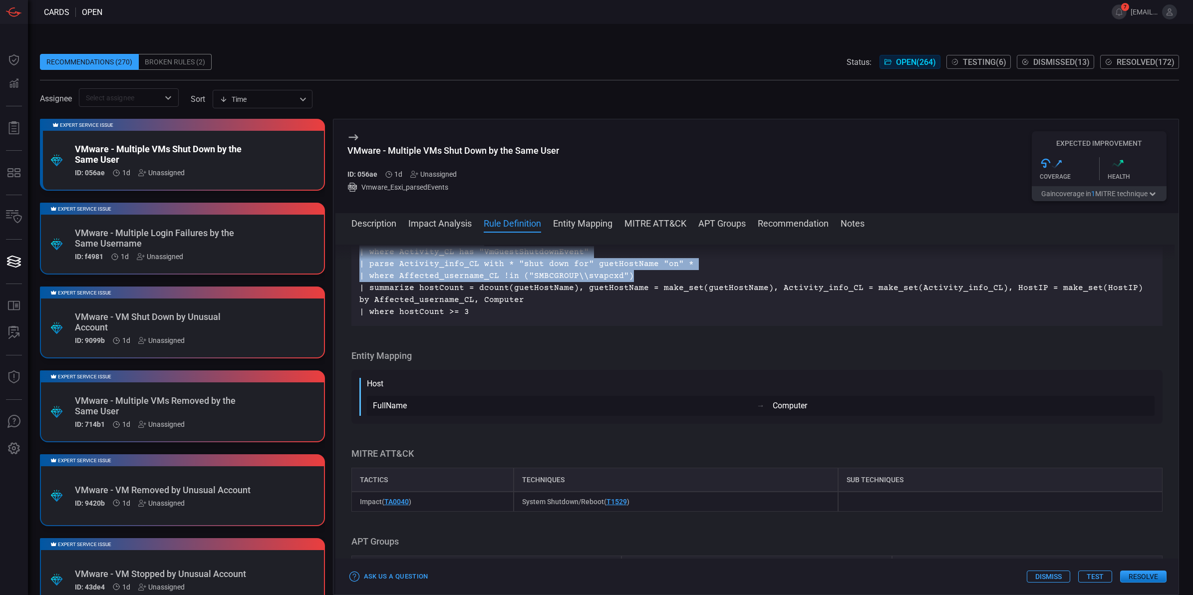
drag, startPoint x: 626, startPoint y: 323, endPoint x: 359, endPoint y: 292, distance: 268.8
click at [359, 292] on p "Vmware_Esxi_parsedEvents | where Activity_CL has "VmGuestShutdownEvent" | parse…" at bounding box center [756, 276] width 795 height 84
copy p "Vmware_Esxi_parsedEvents | where Activity_CL has "VmGuestShutdownEvent" | parse…"
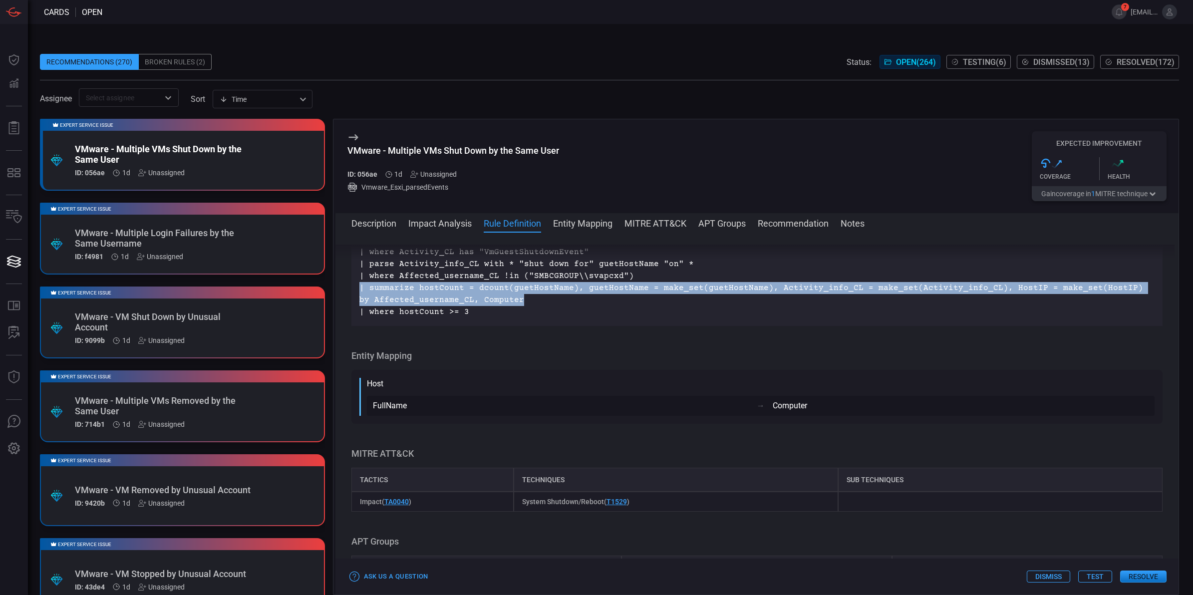
drag, startPoint x: 505, startPoint y: 345, endPoint x: 357, endPoint y: 335, distance: 148.1
click at [357, 326] on div "Vmware_Esxi_parsedEvents | where Activity_CL has "VmGuestShutdownEvent" | parse…" at bounding box center [756, 276] width 811 height 100
copy p "| summarize hostCount = dcount(guetHostName), guetHostName = make_set(guetHostN…"
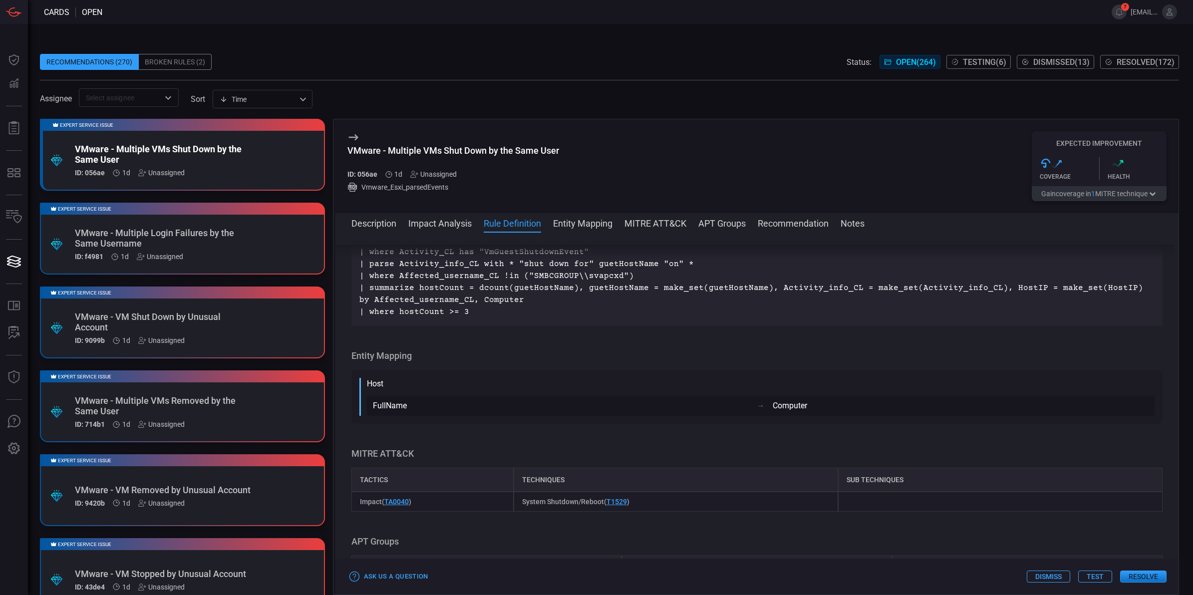
click at [472, 318] on p "Vmware_Esxi_parsedEvents | where Activity_CL has "VmGuestShutdownEvent" | parse…" at bounding box center [756, 276] width 795 height 84
drag, startPoint x: 472, startPoint y: 360, endPoint x: 341, endPoint y: 358, distance: 131.3
click at [341, 358] on div "Description In VMware environments, administrators and users with appropriate p…" at bounding box center [756, 412] width 843 height 334
click at [469, 318] on p "Vmware_Esxi_parsedEvents | where Activity_CL has "VmGuestShutdownEvent" | parse…" at bounding box center [756, 276] width 795 height 84
drag, startPoint x: 468, startPoint y: 360, endPoint x: 358, endPoint y: 363, distance: 109.8
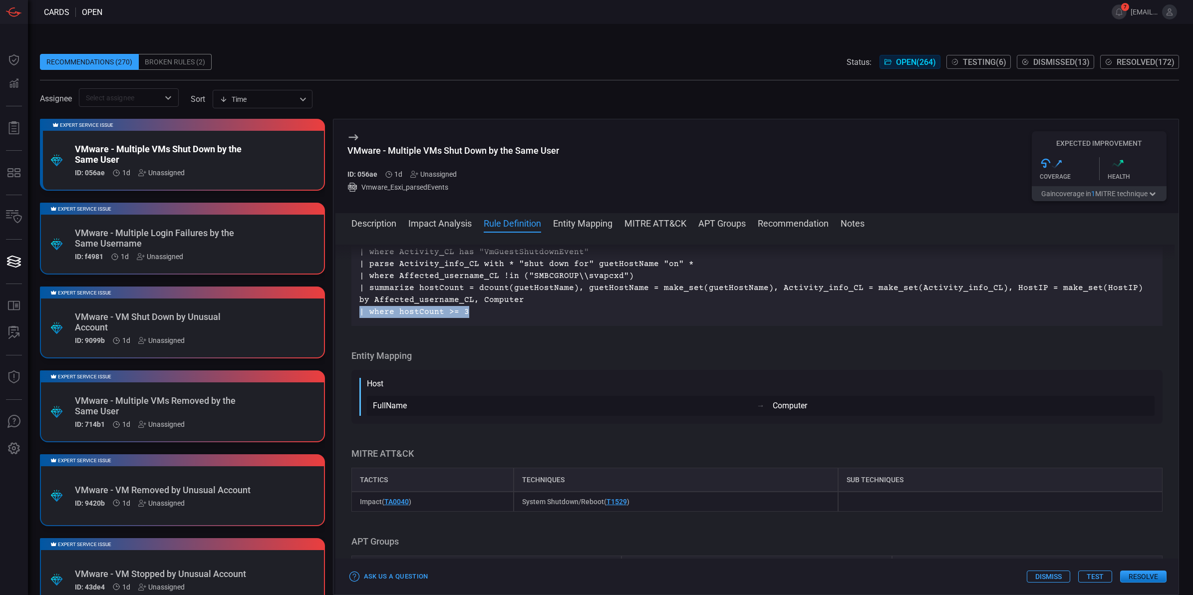
click at [358, 326] on div "Vmware_Esxi_parsedEvents | where Activity_CL has "VmGuestShutdownEvent" | parse…" at bounding box center [756, 276] width 811 height 100
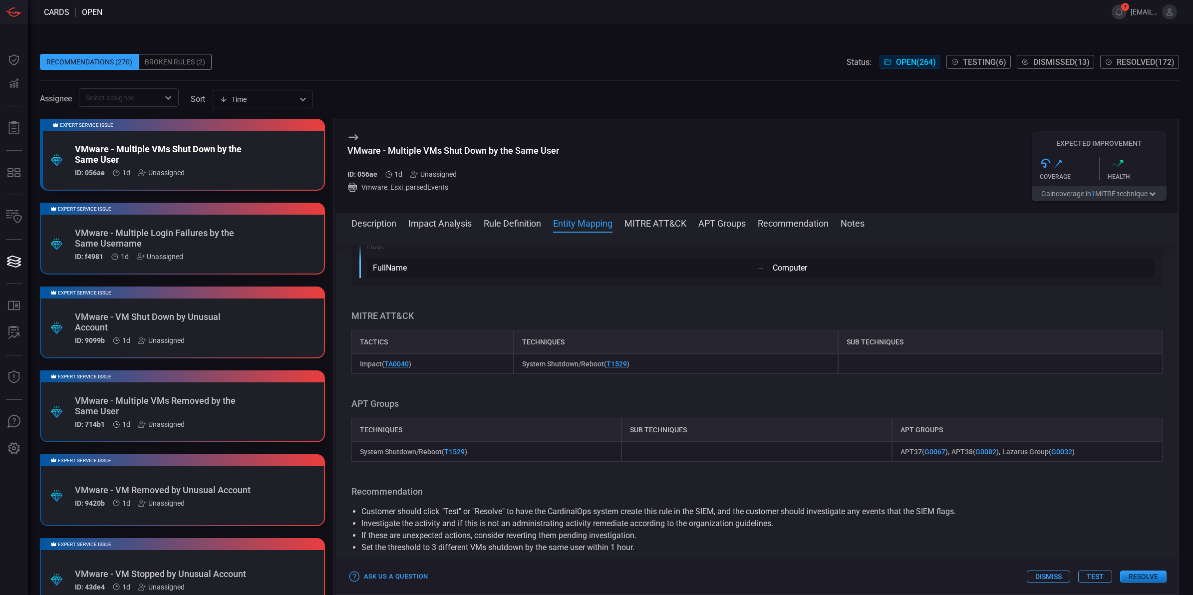
scroll to position [1003, 0]
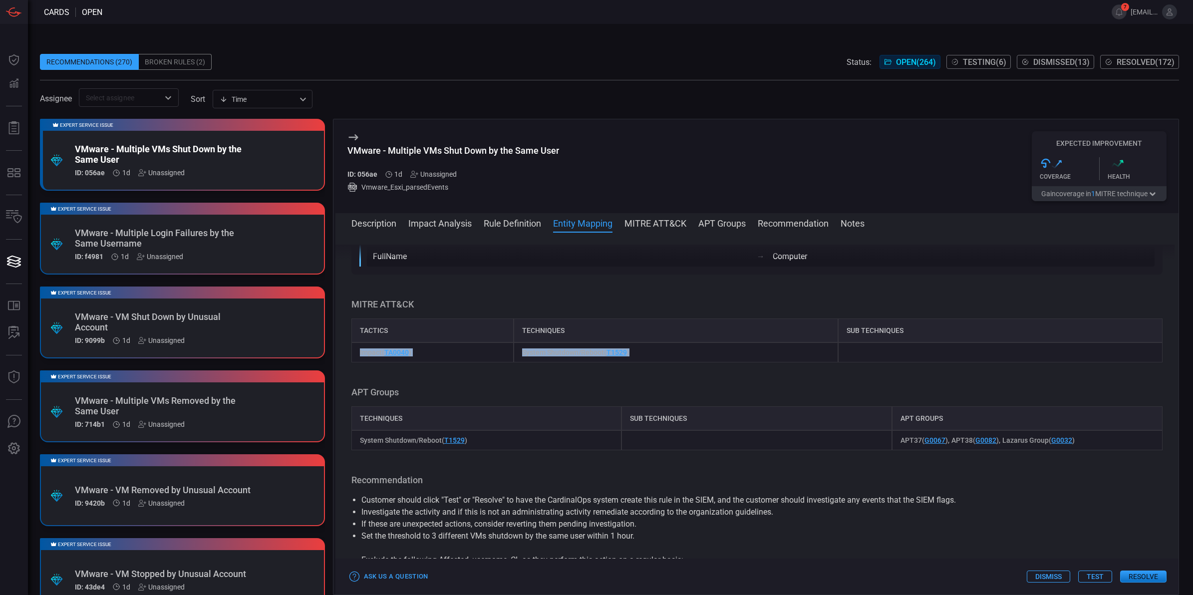
drag, startPoint x: 664, startPoint y: 407, endPoint x: 359, endPoint y: 400, distance: 304.5
click at [359, 362] on div "Impact ( TA0040 ) System Shutdown/Reboot ( T1529 )" at bounding box center [756, 352] width 811 height 20
